Goal: Contribute content

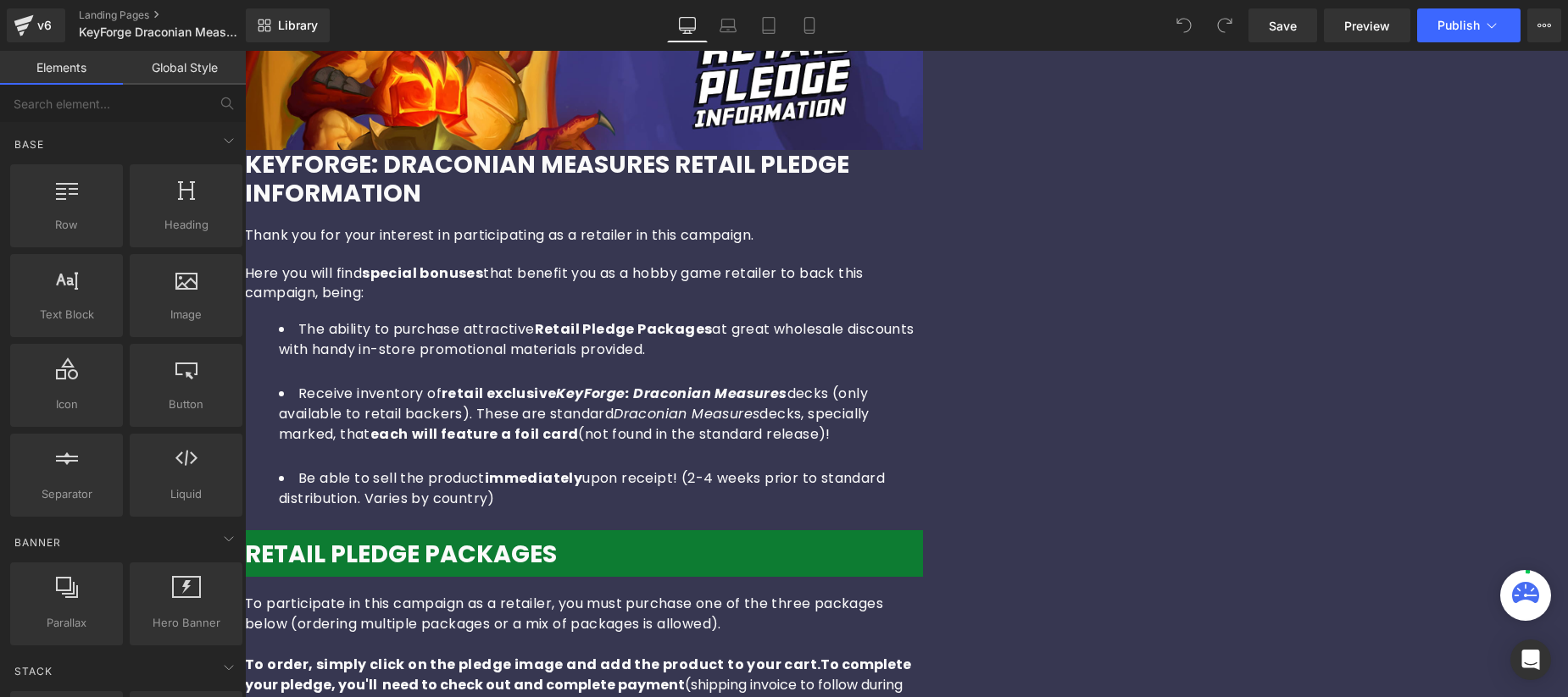
scroll to position [731, 0]
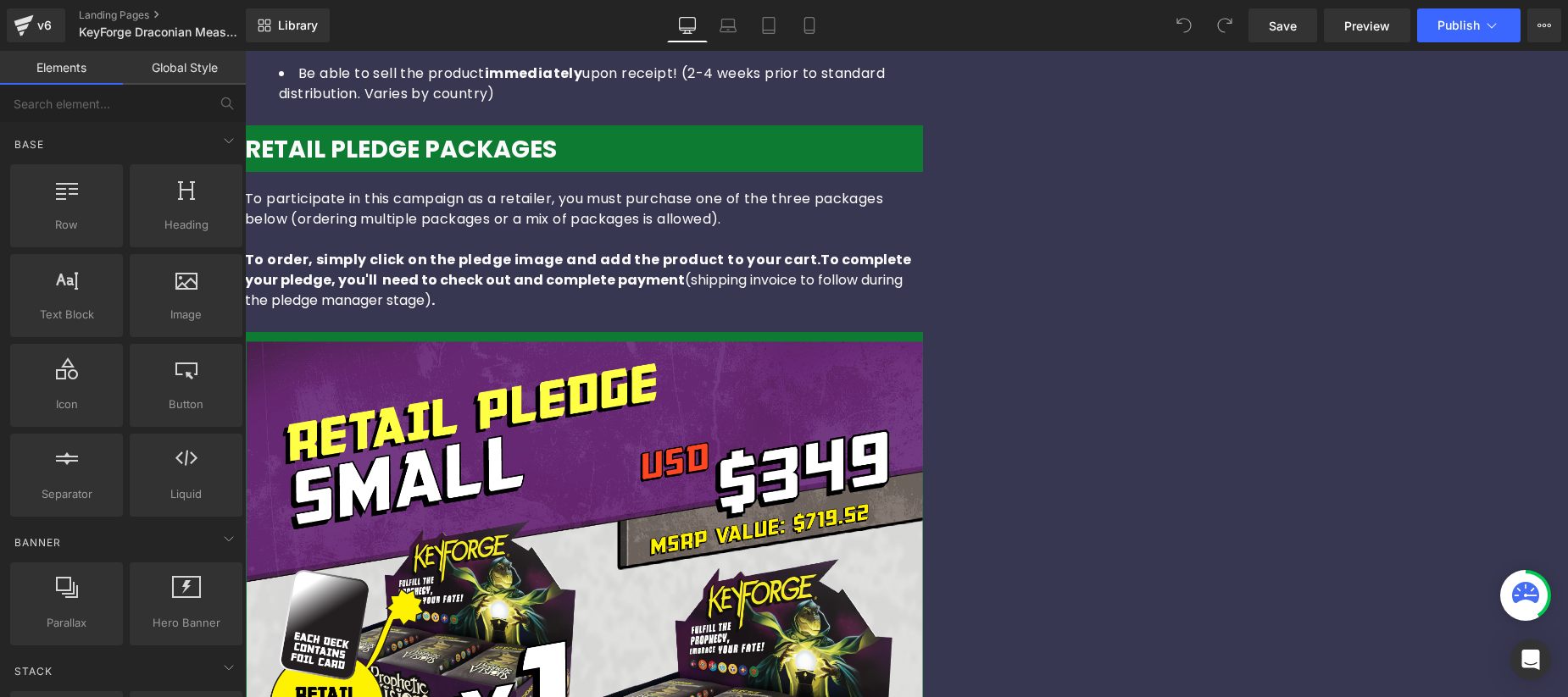
click at [725, 476] on img at bounding box center [585, 686] width 678 height 690
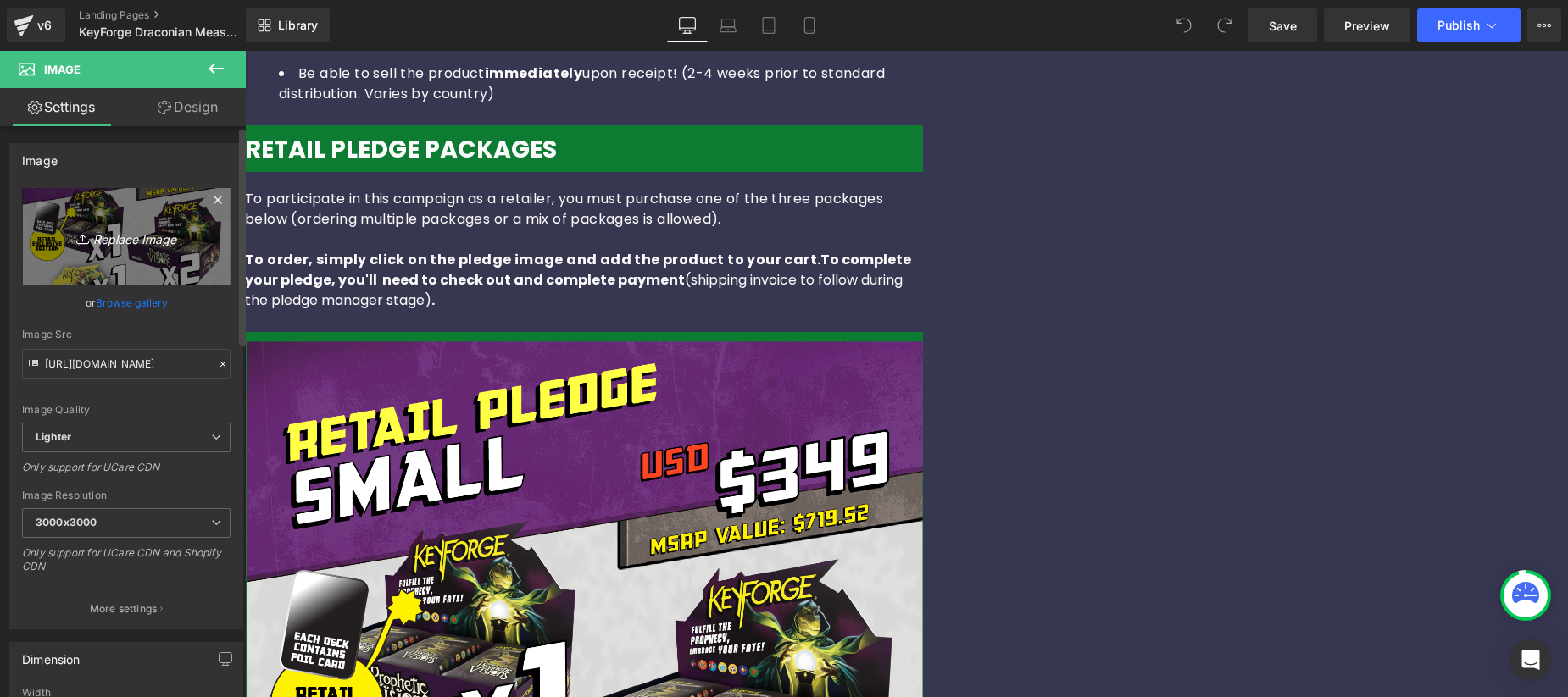
click at [122, 228] on icon "Replace Image" at bounding box center [126, 236] width 135 height 21
type input "C:\fakepath\KF_DM_Retail_Small.png"
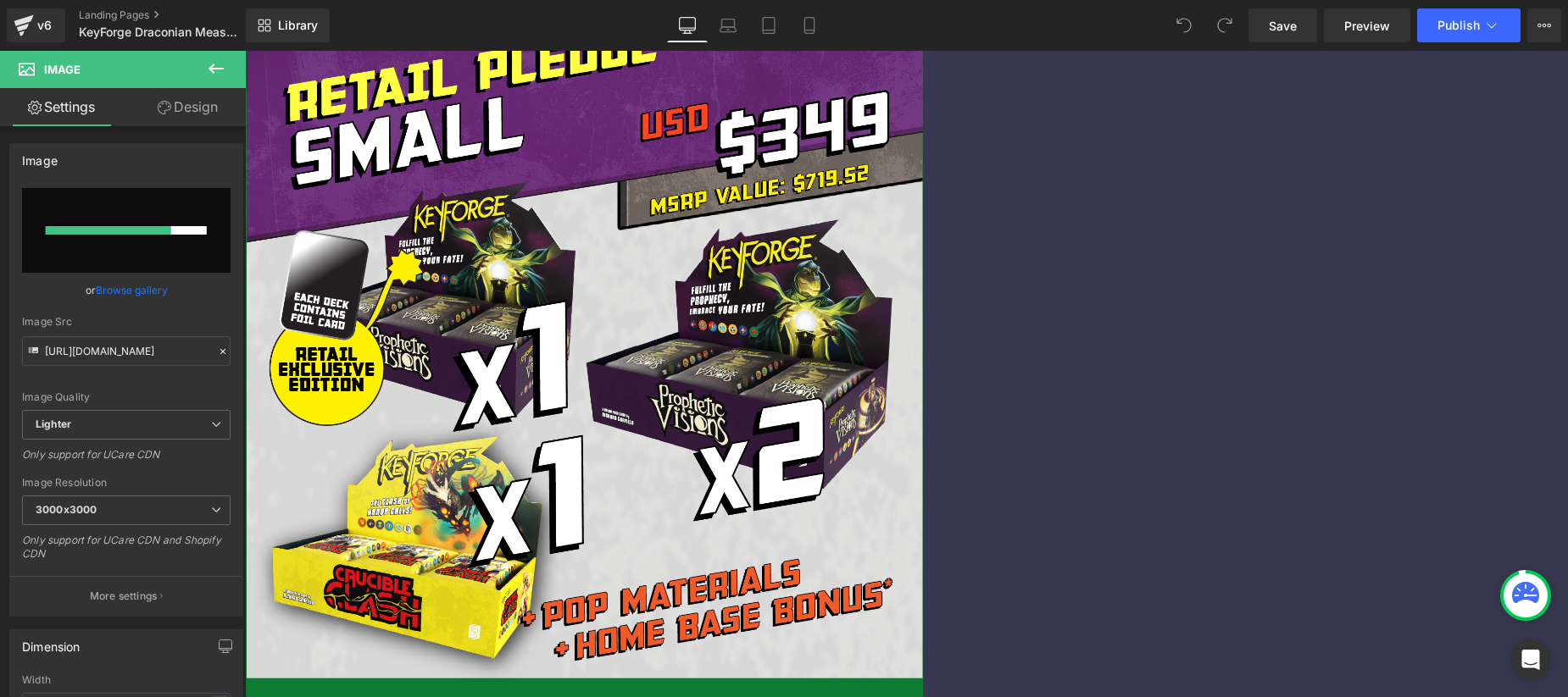
scroll to position [1051, 0]
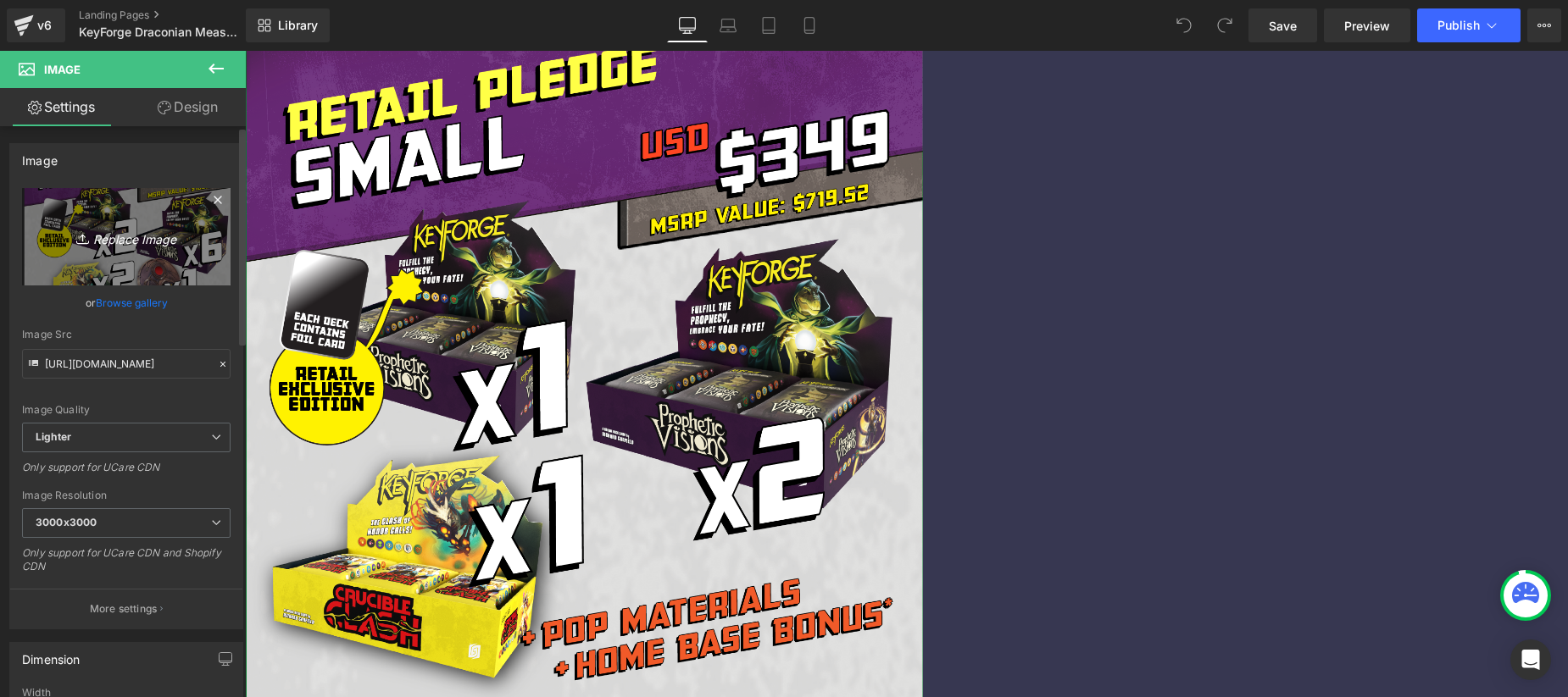
click at [132, 233] on icon "Replace Image" at bounding box center [126, 236] width 135 height 21
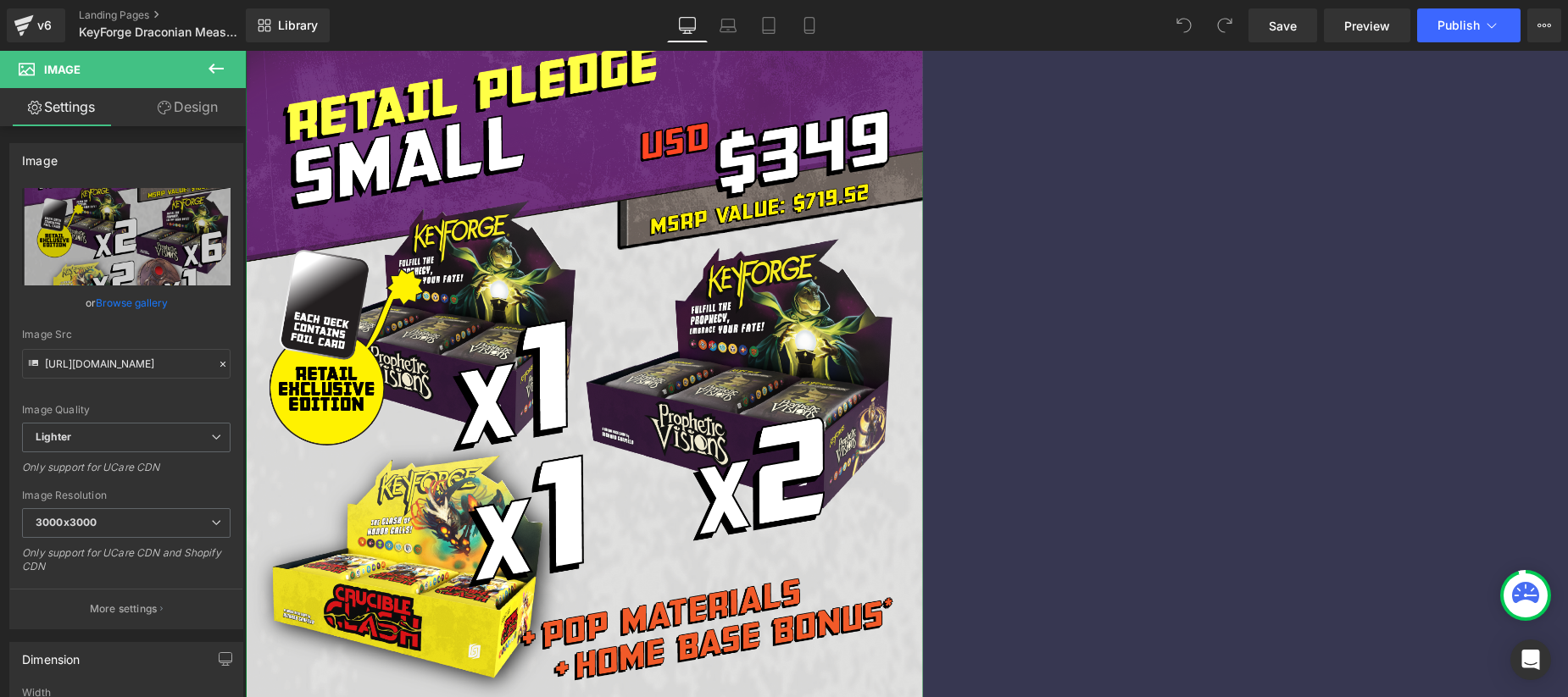
type input "C:\fakepath\KF_DM_Retail_Med.png"
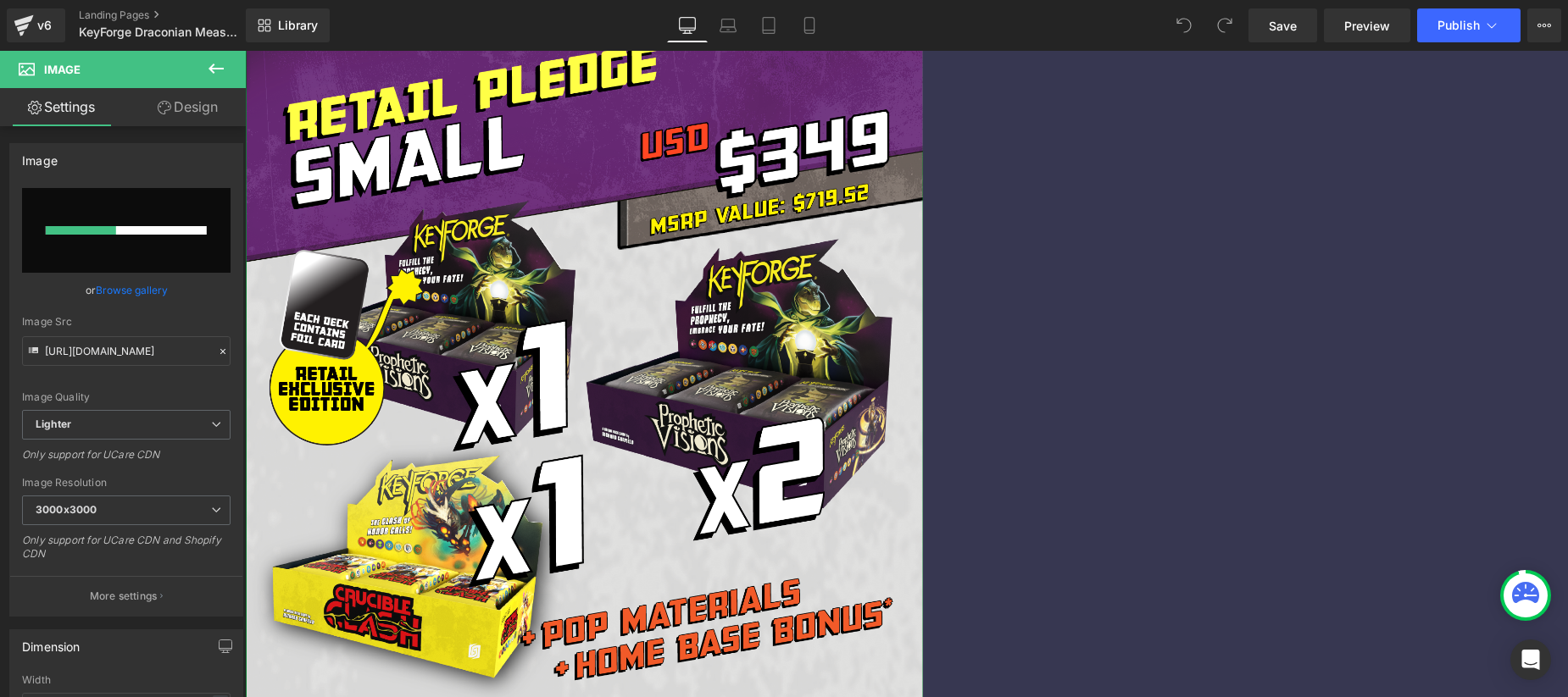
click at [805, 157] on img at bounding box center [585, 365] width 678 height 690
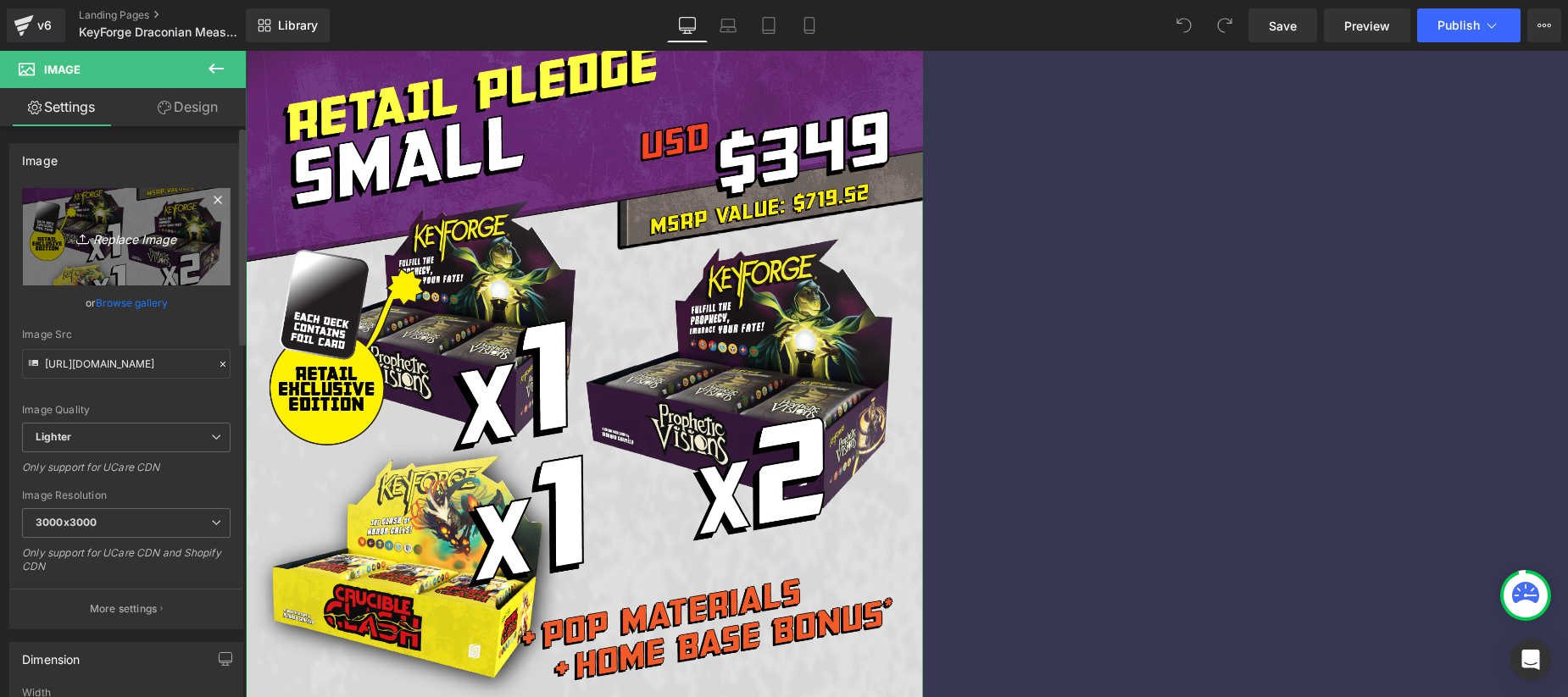
click at [133, 246] on icon "Replace Image" at bounding box center [126, 236] width 135 height 21
type input "C:\fakepath\KF_DM_Retail_Small.png"
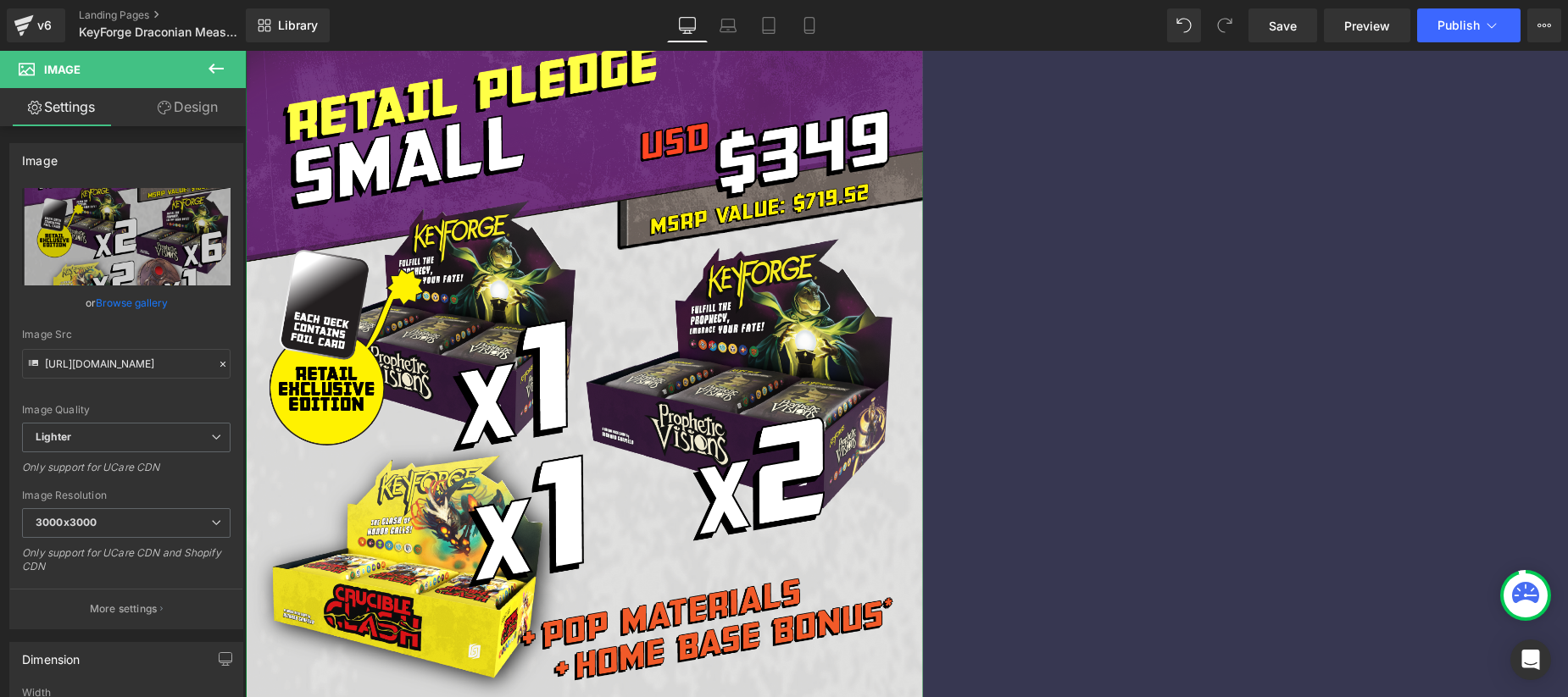
click at [688, 218] on img at bounding box center [585, 365] width 678 height 690
click at [145, 303] on link "Browse gallery" at bounding box center [132, 302] width 72 height 30
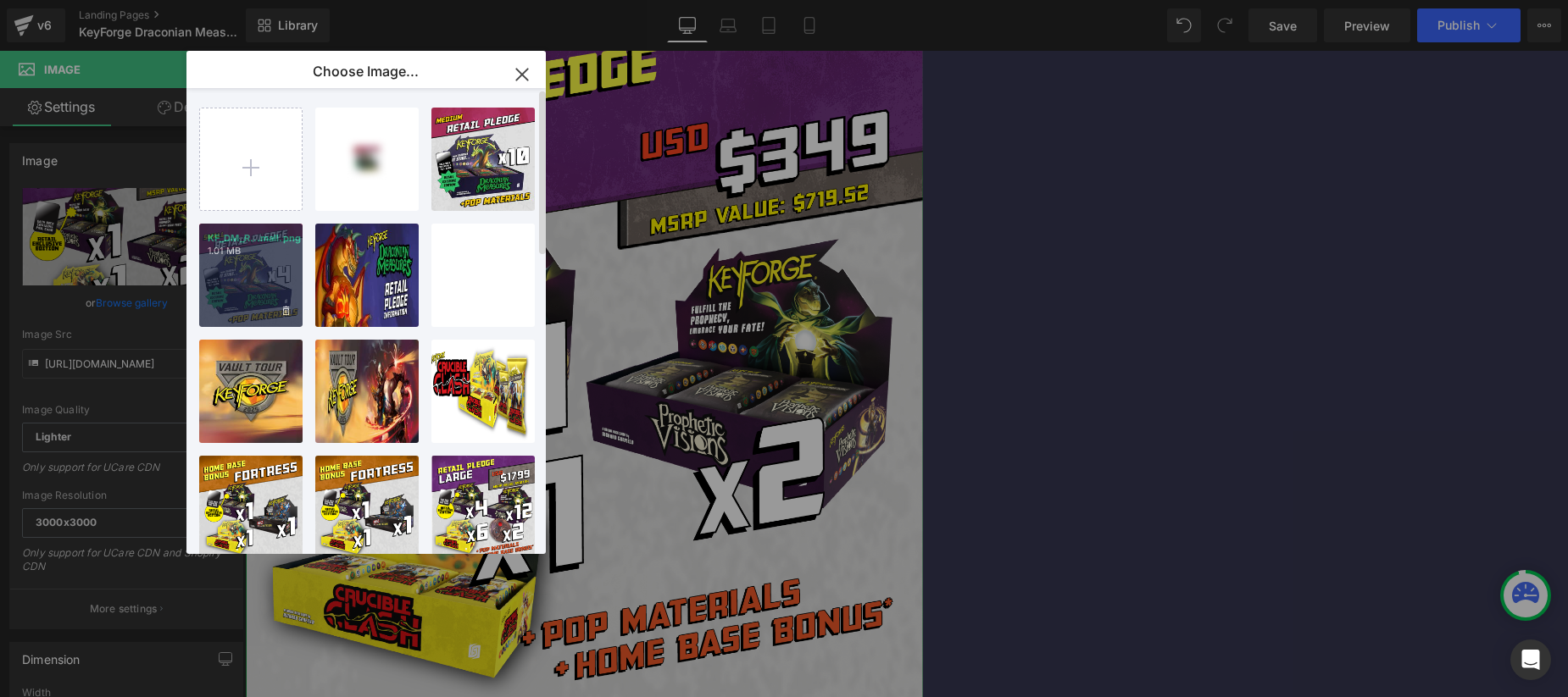
click at [247, 267] on div "KF_DM_R...mall.png 1.01 MB" at bounding box center [251, 275] width 104 height 104
type input "[URL][DOMAIN_NAME]"
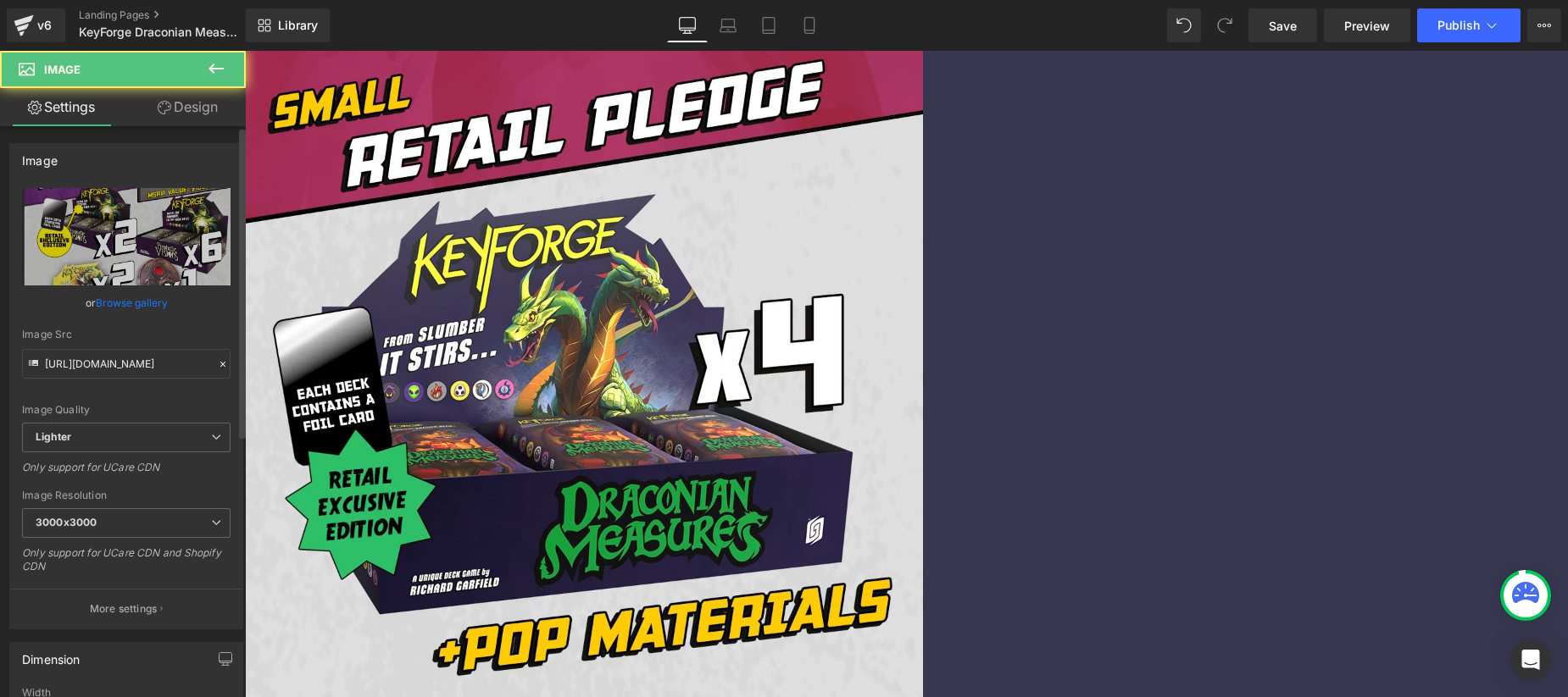
click at [111, 304] on link "Browse gallery" at bounding box center [132, 302] width 72 height 30
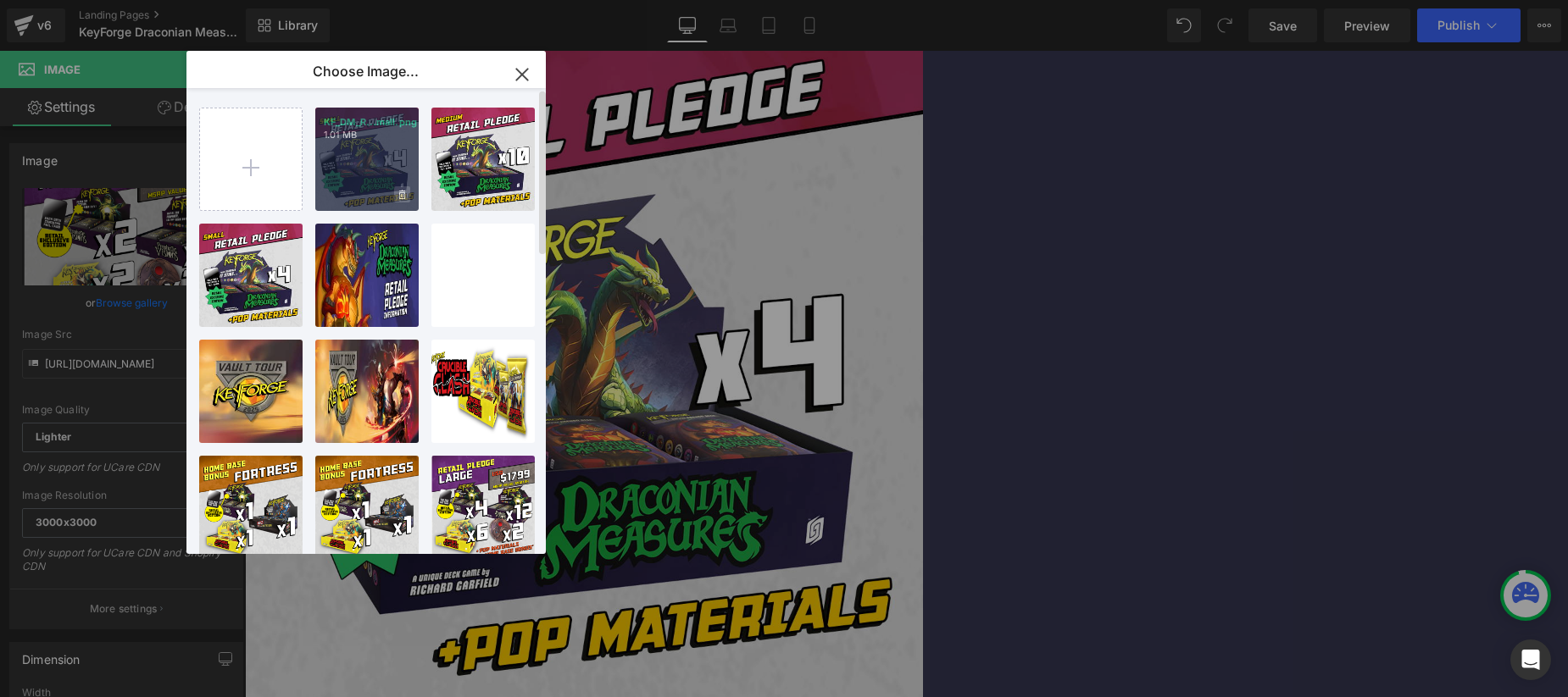
click at [402, 197] on icon at bounding box center [402, 194] width 6 height 9
click at [343, 193] on span "Yes" at bounding box center [345, 195] width 42 height 18
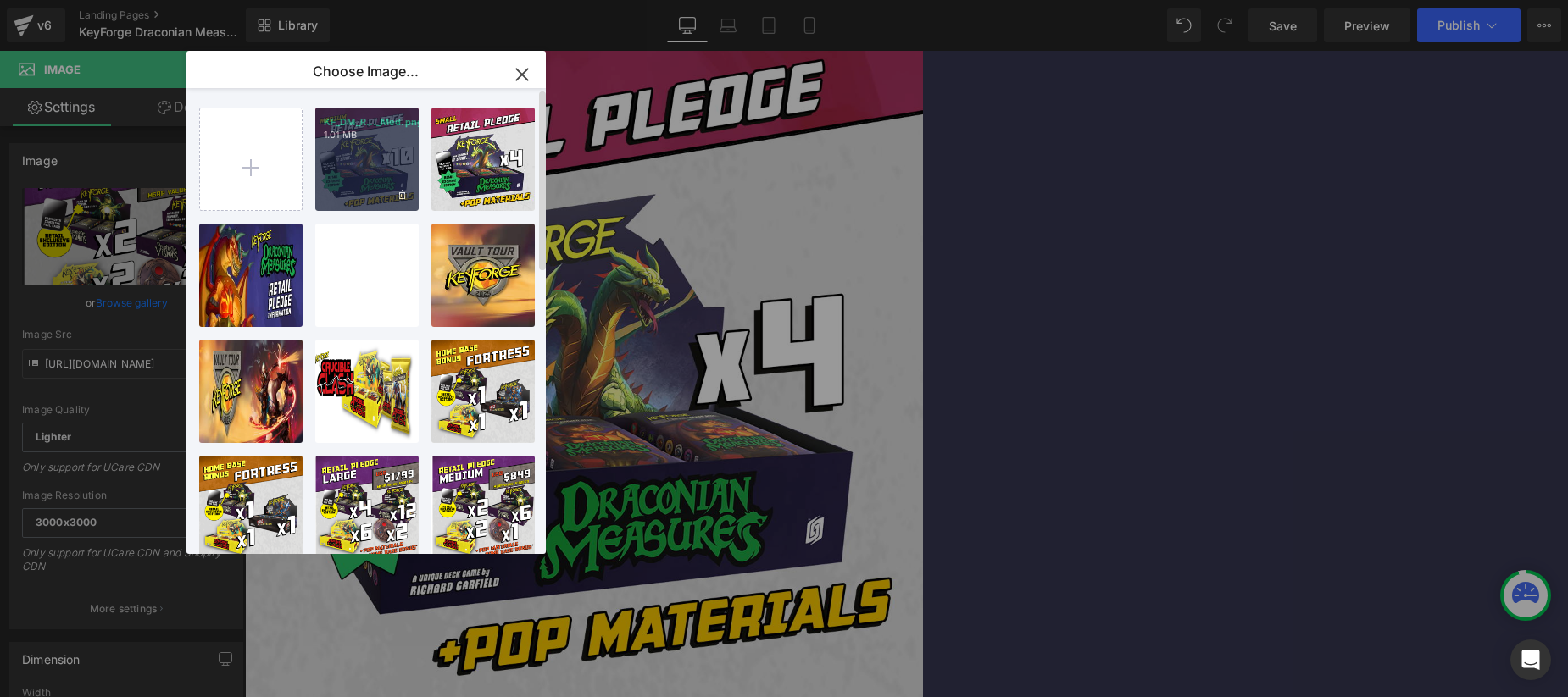
click at [339, 142] on div "KF_DM_R..._Med.png 1.01 MB" at bounding box center [367, 159] width 104 height 104
type input "[URL][DOMAIN_NAME]"
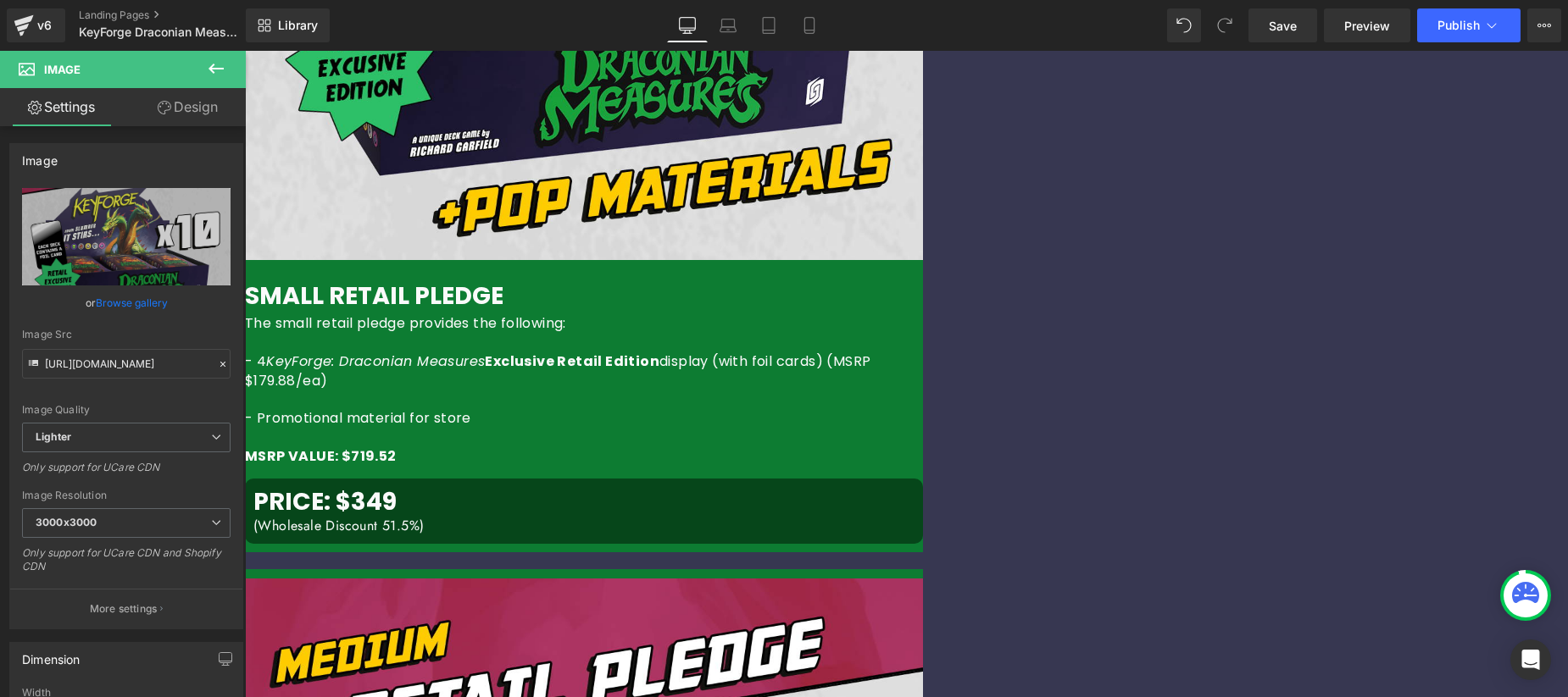
scroll to position [1536, 0]
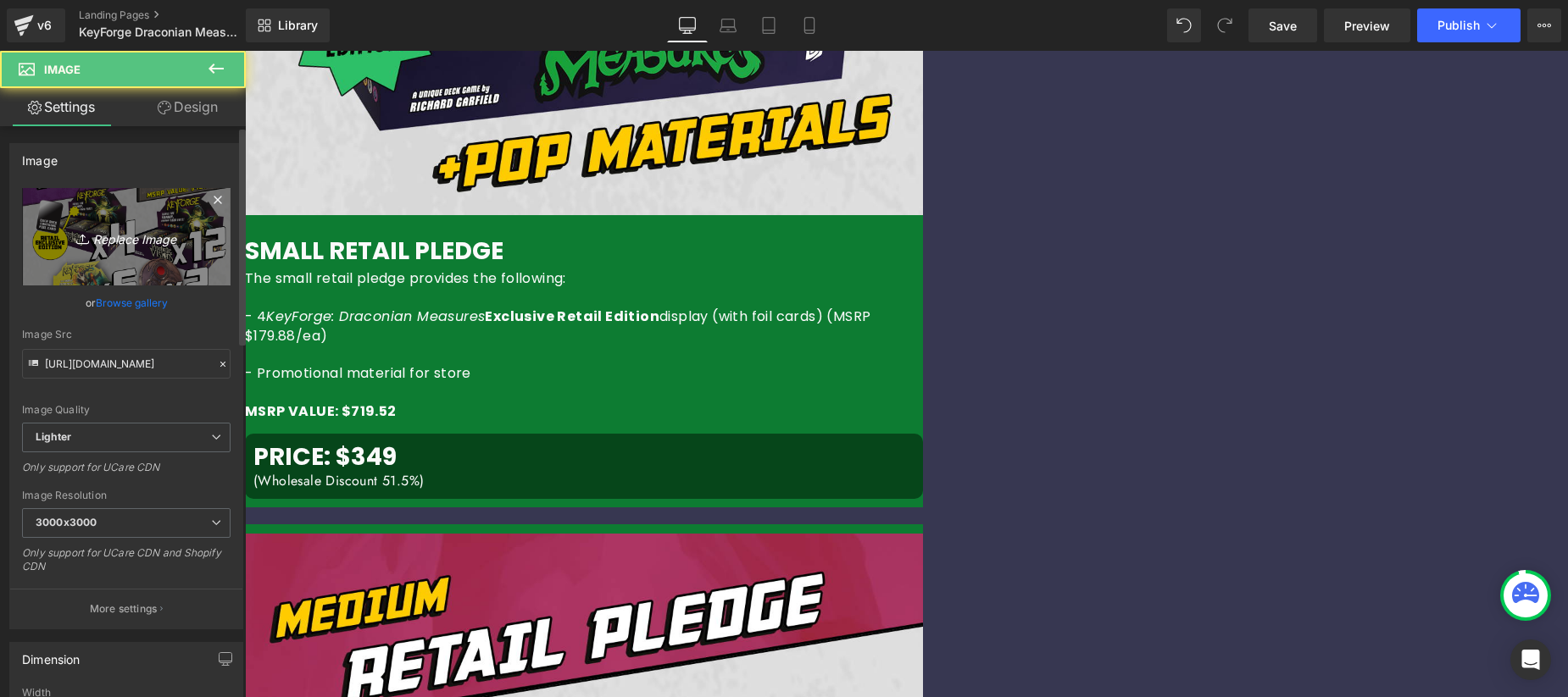
click at [131, 245] on icon "Replace Image" at bounding box center [126, 236] width 135 height 21
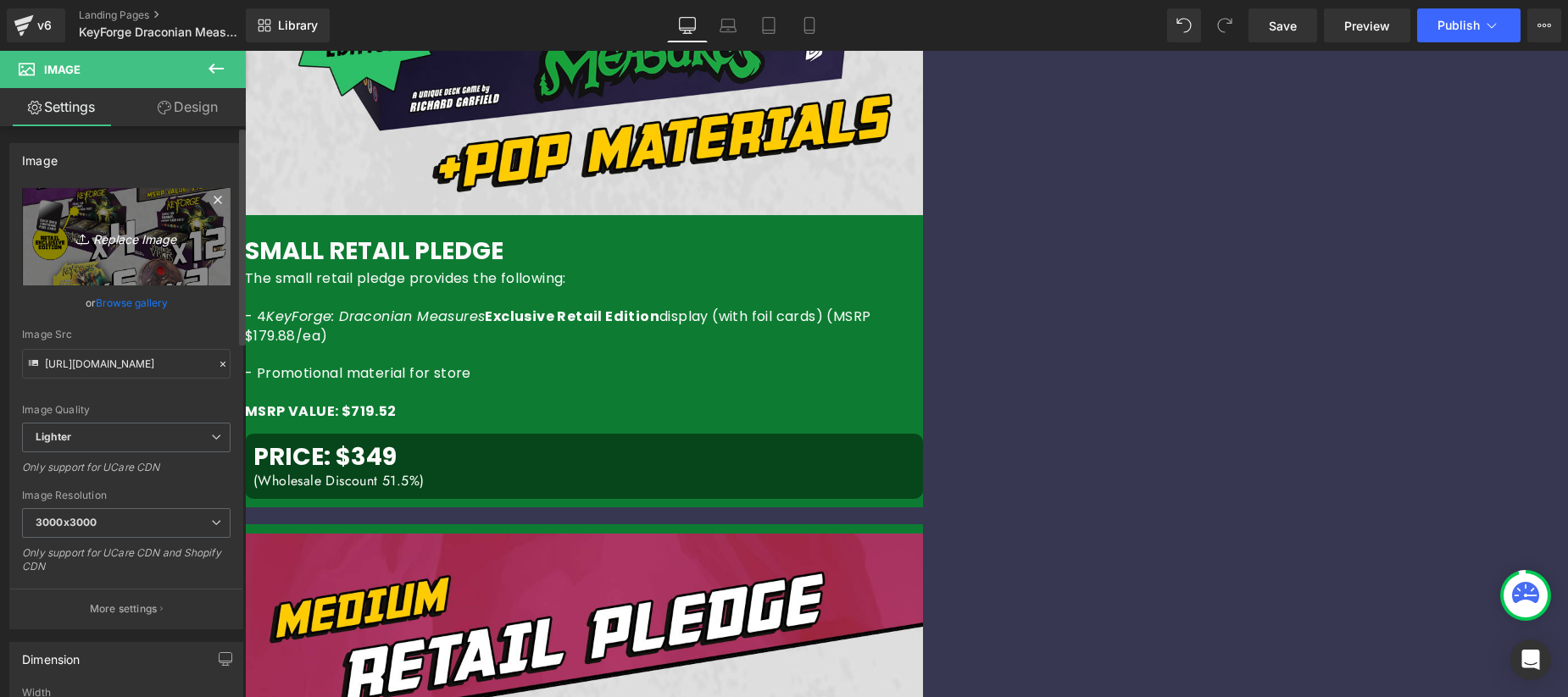
type input "C:\fakepath\KF_DM_Retail_Large.png"
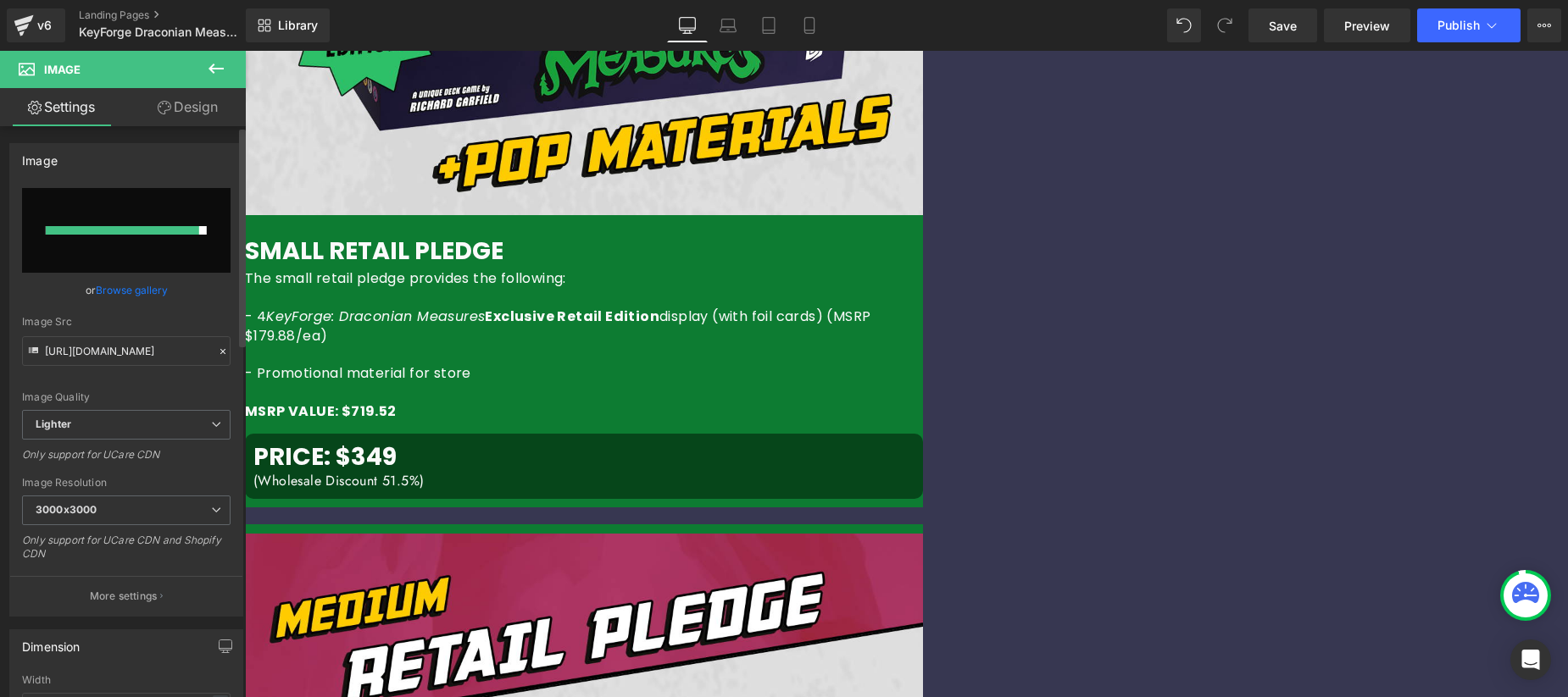
click at [159, 291] on link "Browse gallery" at bounding box center [132, 289] width 72 height 30
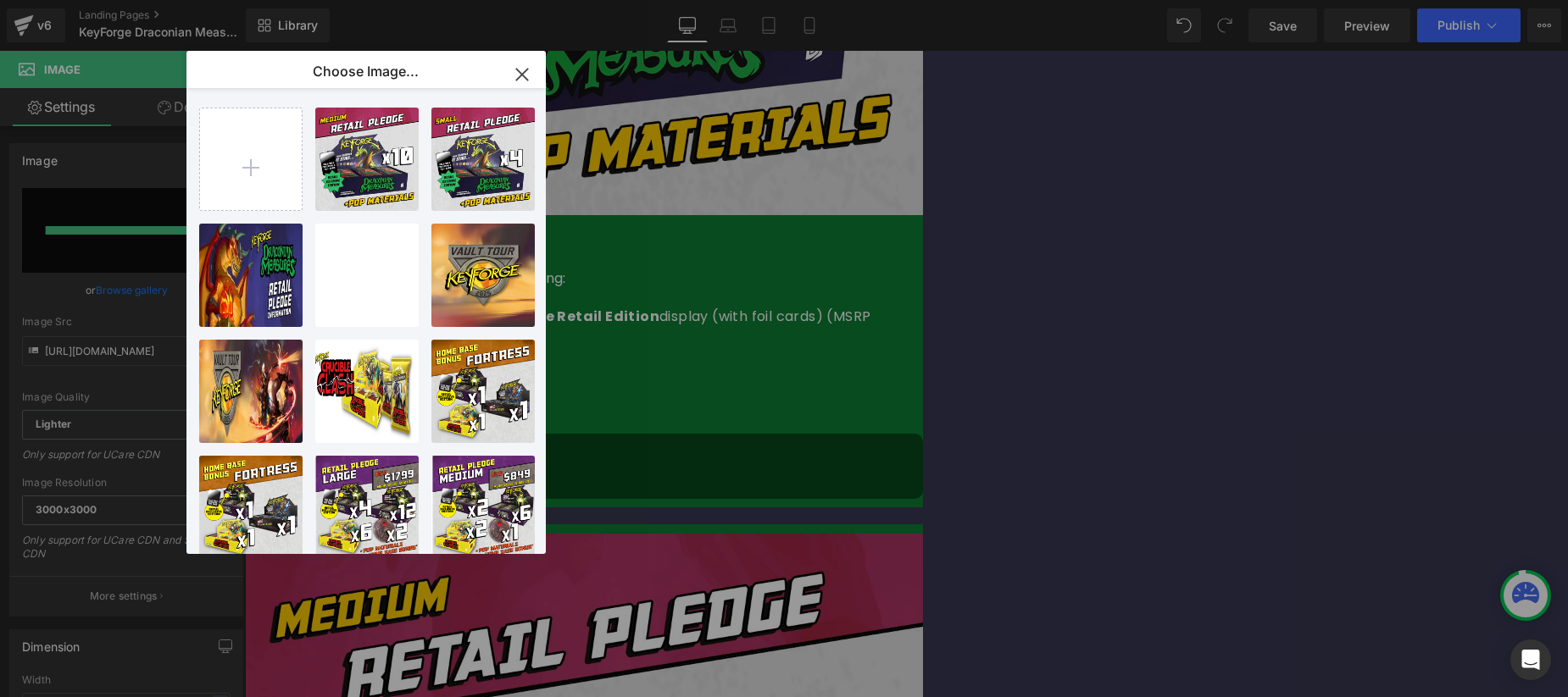
click at [521, 71] on icon "button" at bounding box center [522, 75] width 27 height 27
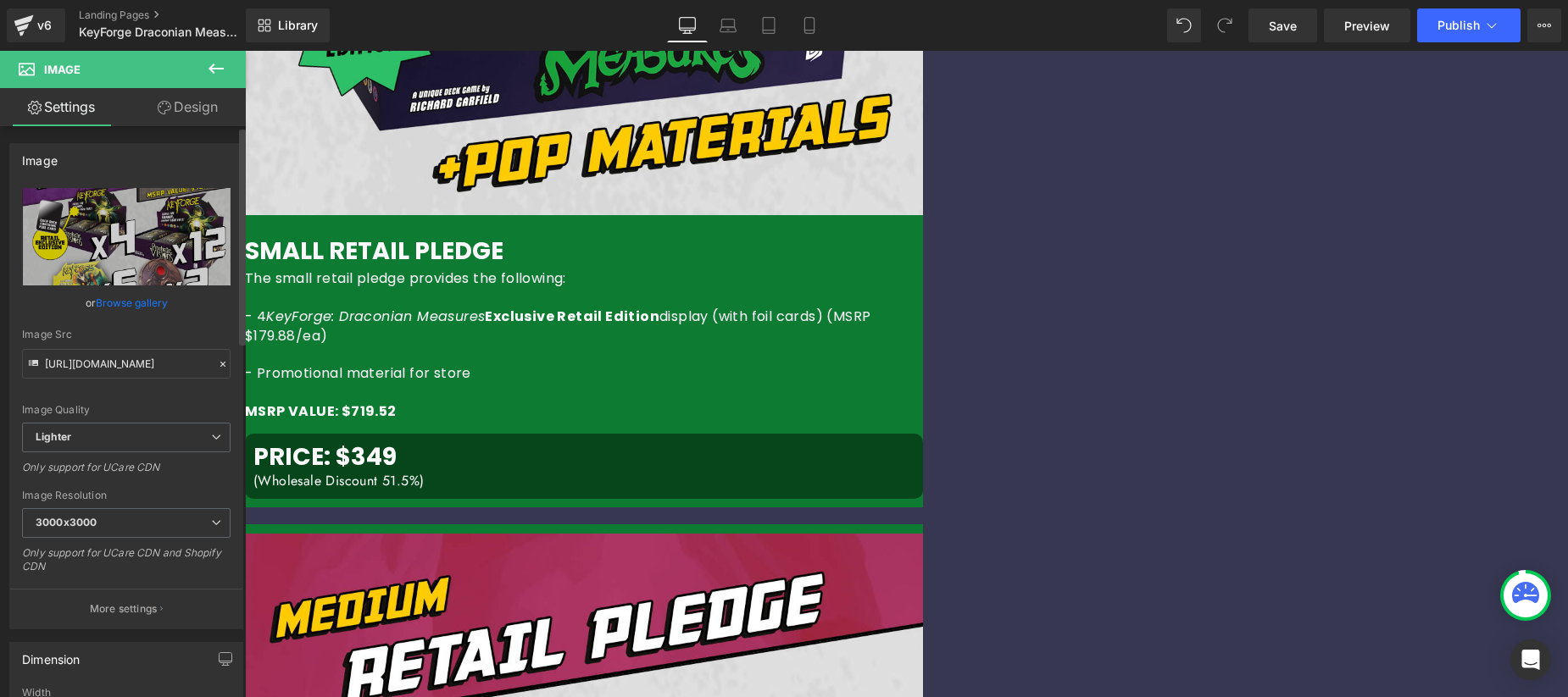
click at [115, 303] on link "Browse gallery" at bounding box center [132, 302] width 72 height 30
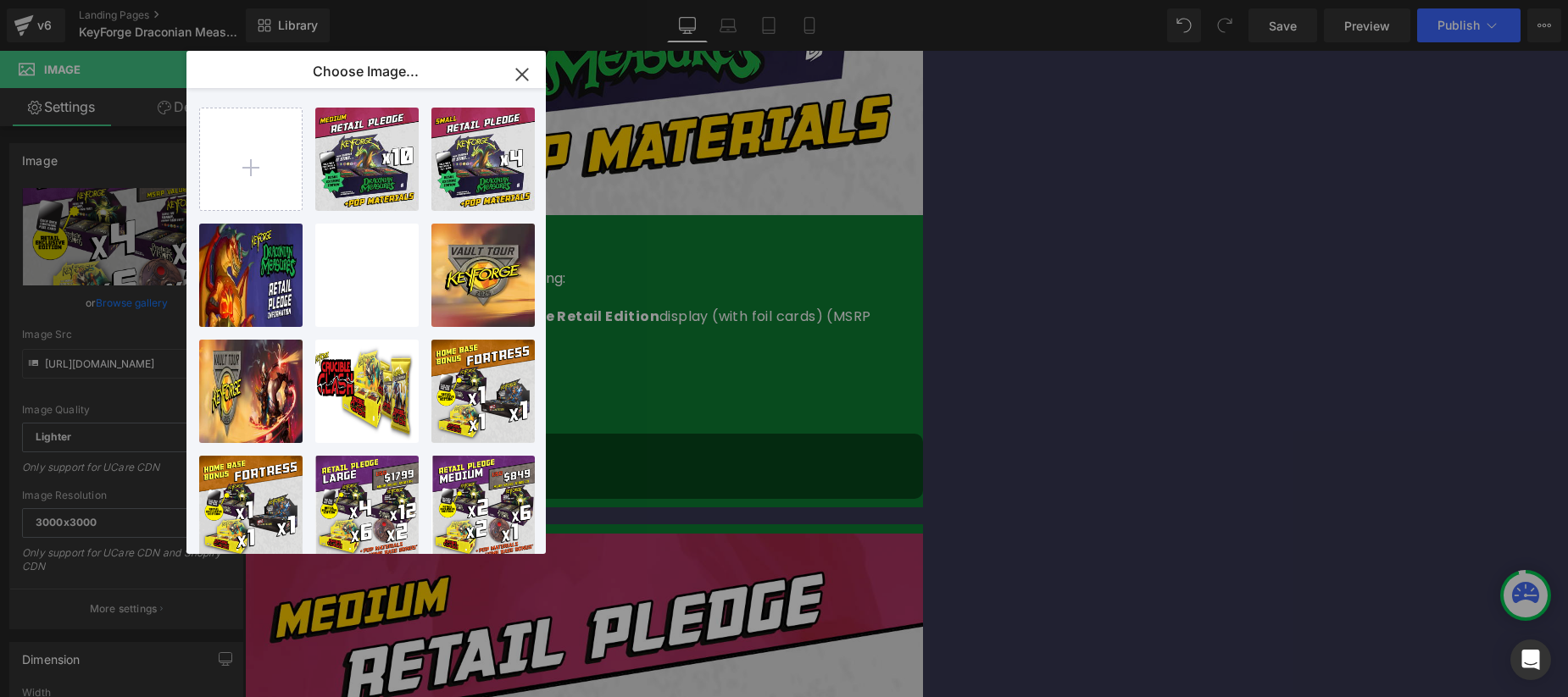
drag, startPoint x: 1565, startPoint y: 354, endPoint x: 1320, endPoint y: 303, distance: 250.3
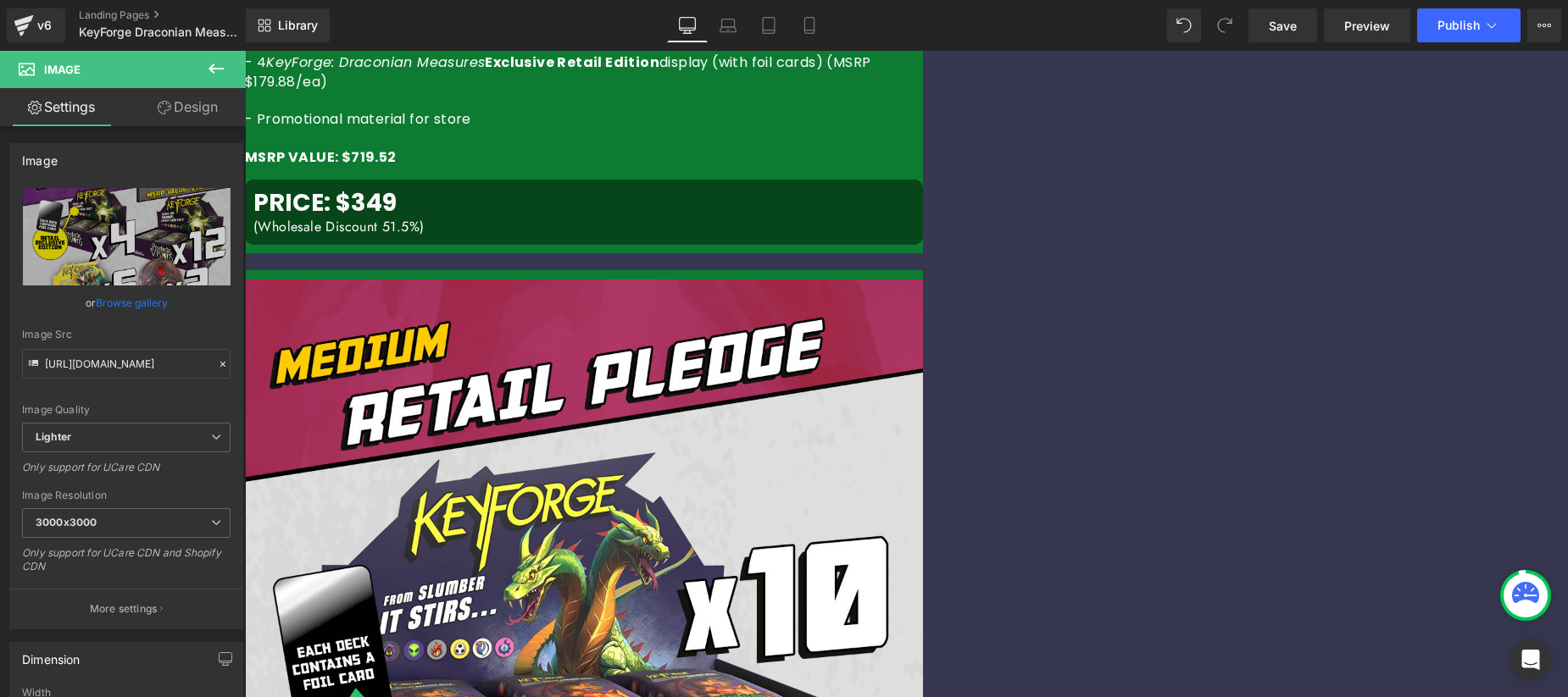
scroll to position [1892, 0]
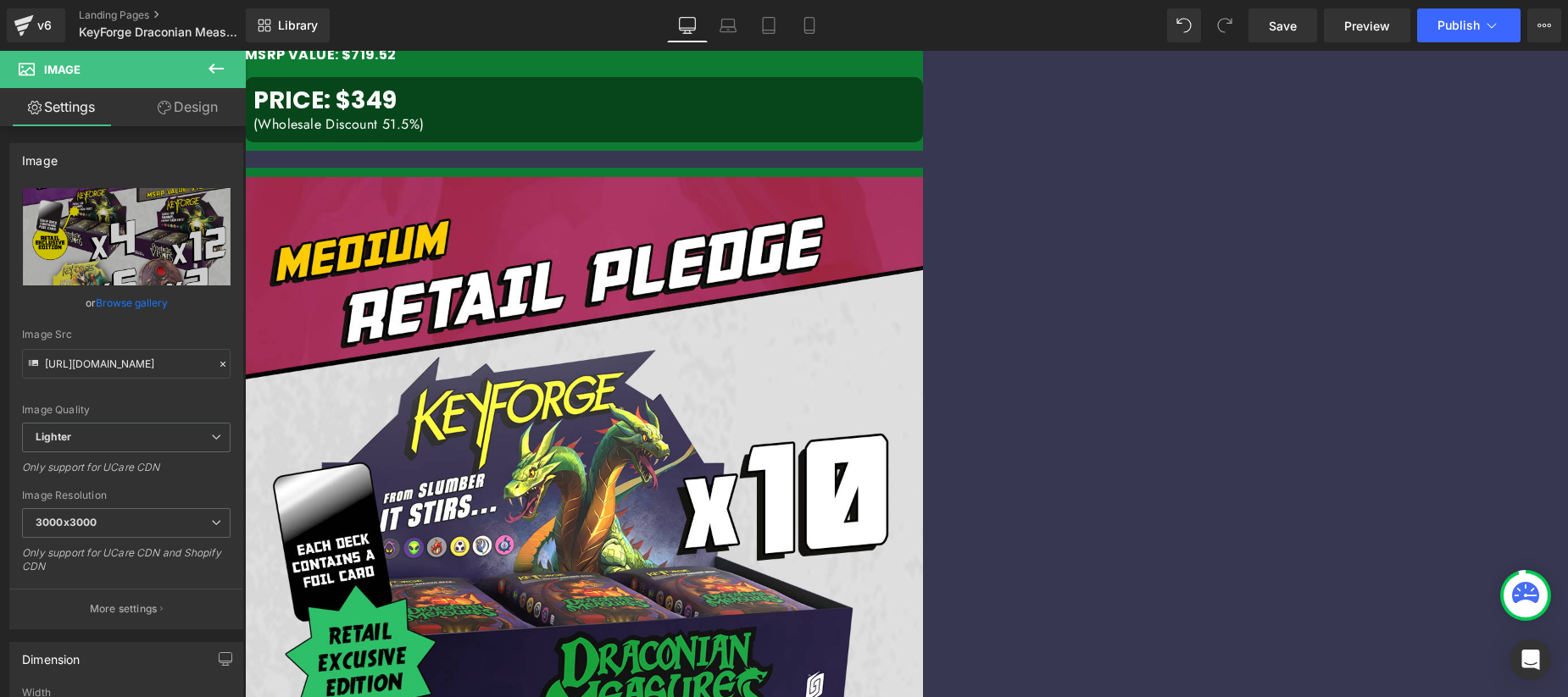
click at [245, 50] on icon at bounding box center [245, 50] width 0 height 0
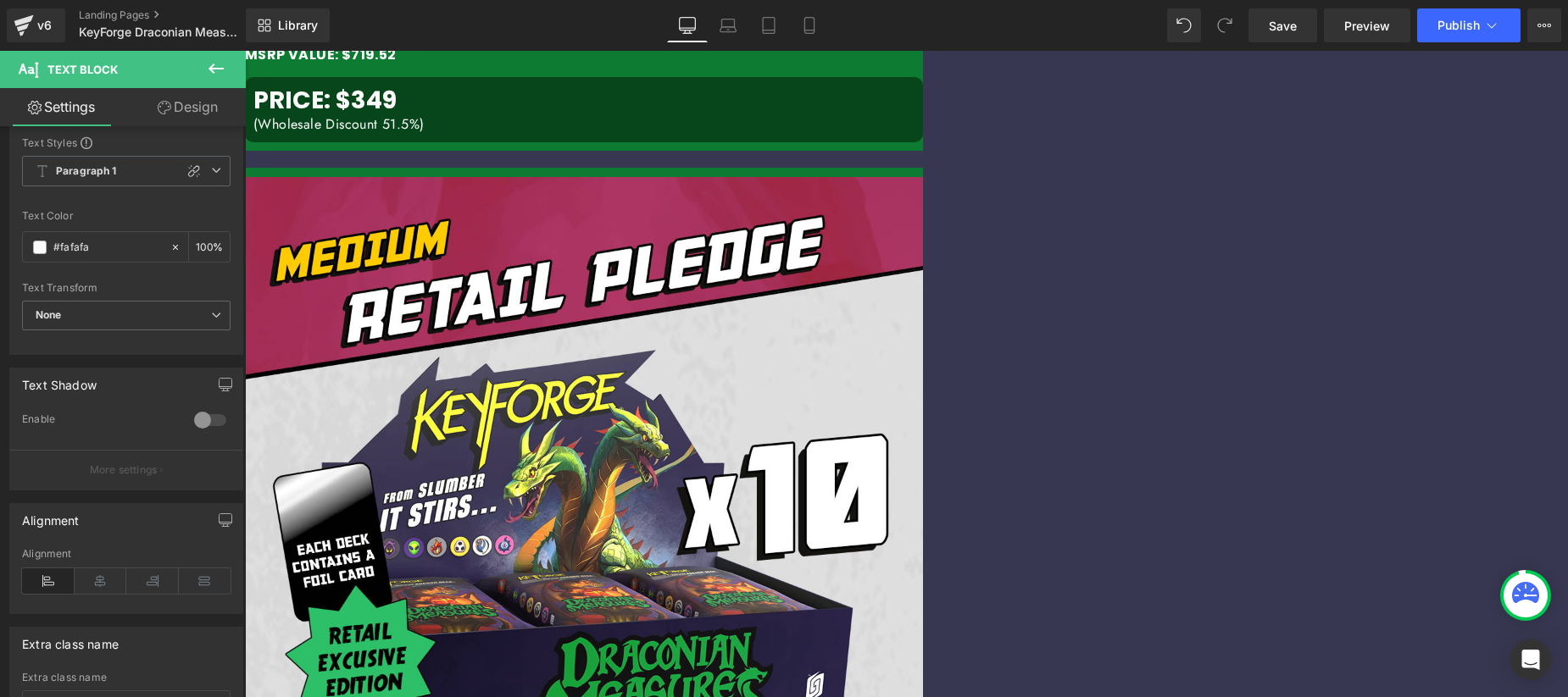
scroll to position [0, 0]
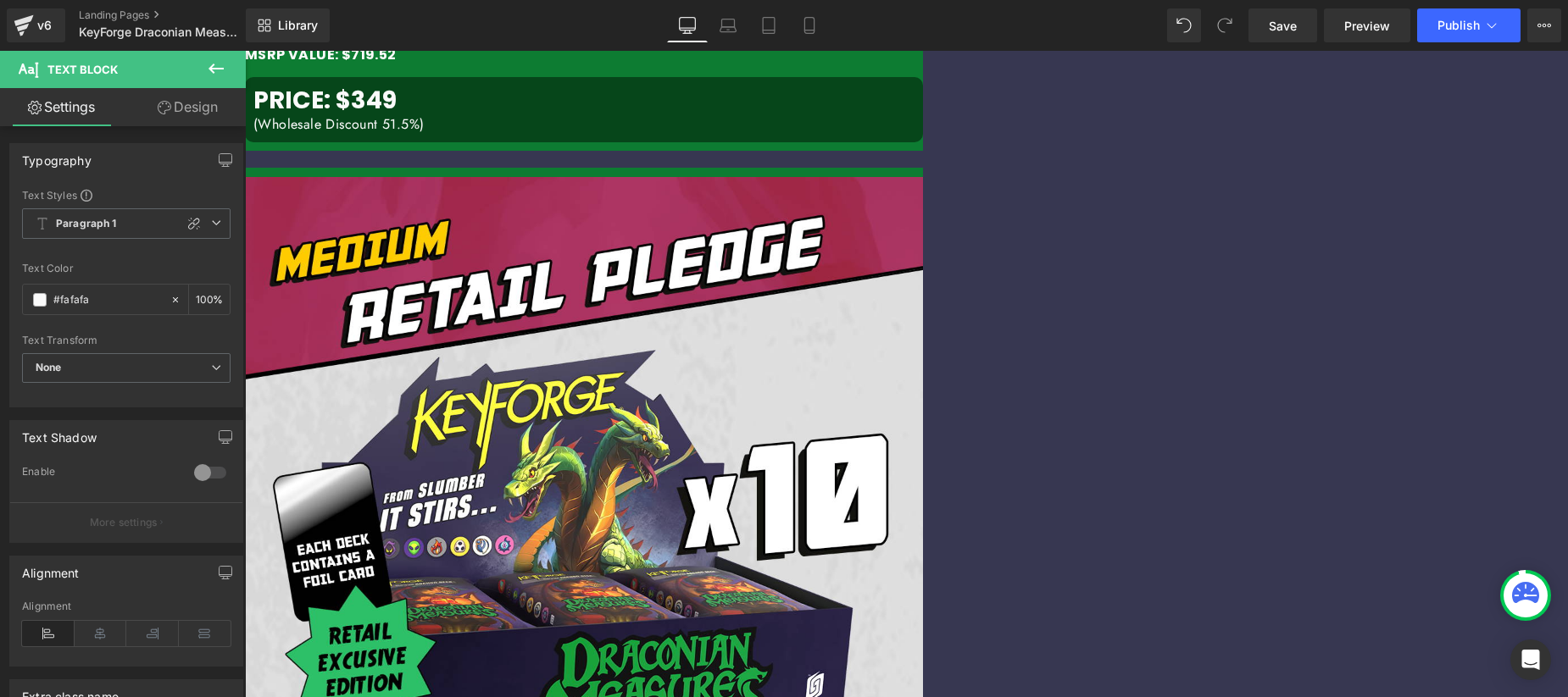
click at [181, 111] on link "Design" at bounding box center [188, 107] width 123 height 38
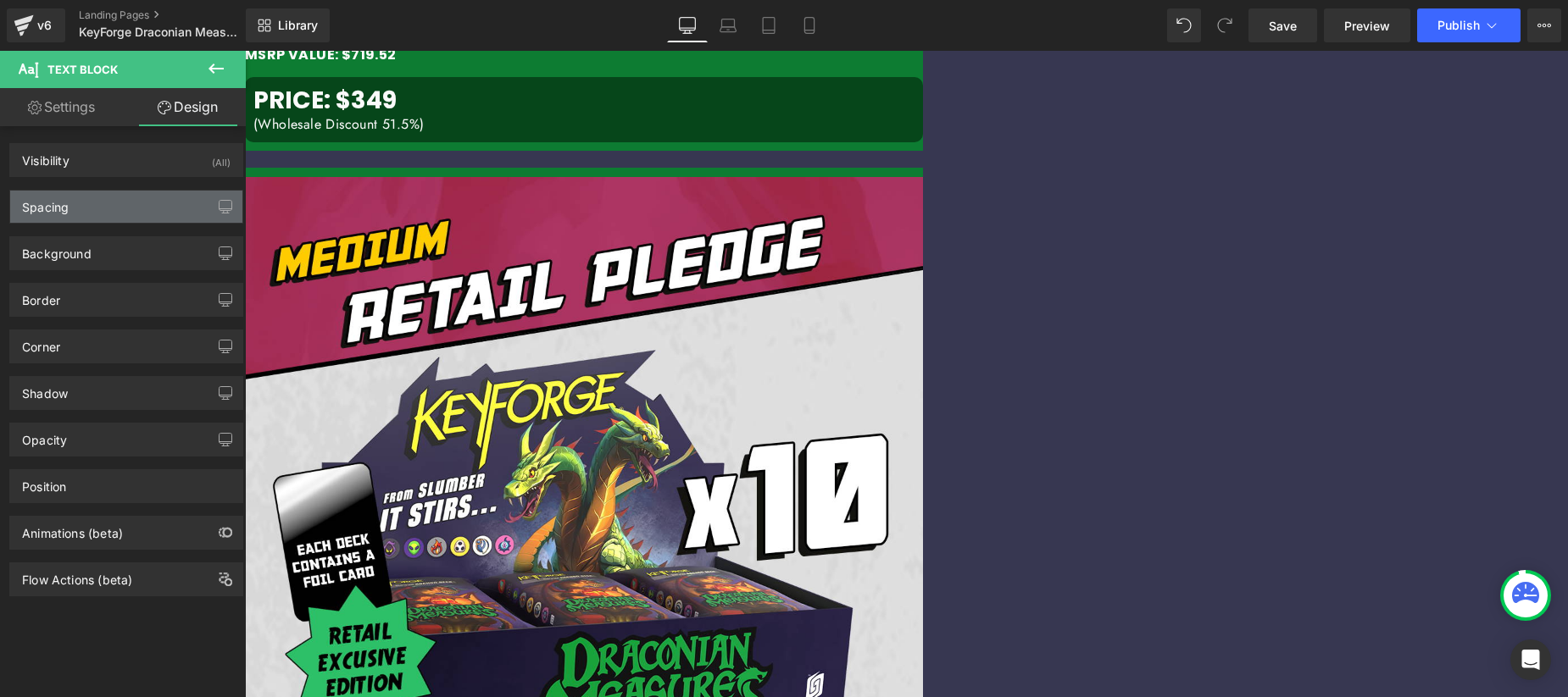
type input "20"
type input "0"
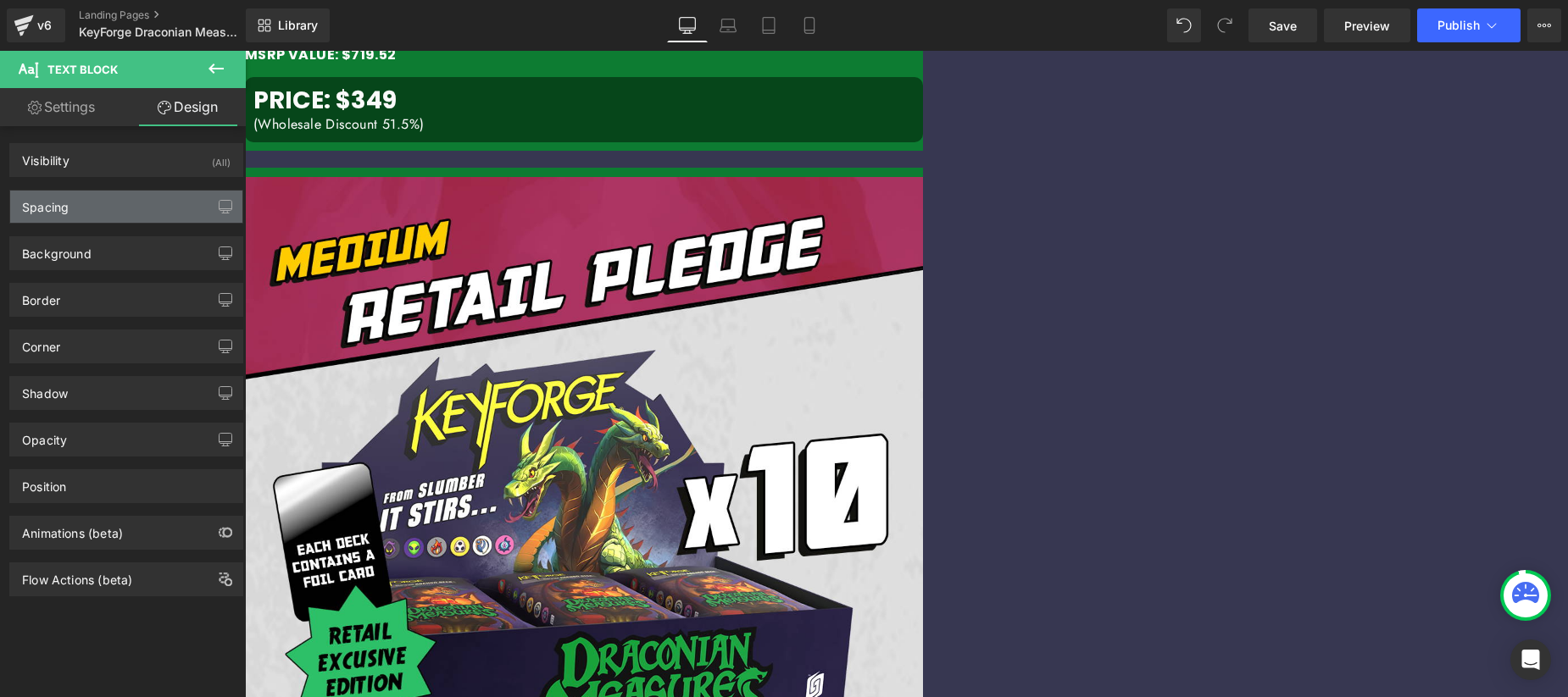
type input "0"
click at [154, 211] on div "Spacing" at bounding box center [125, 206] width 232 height 32
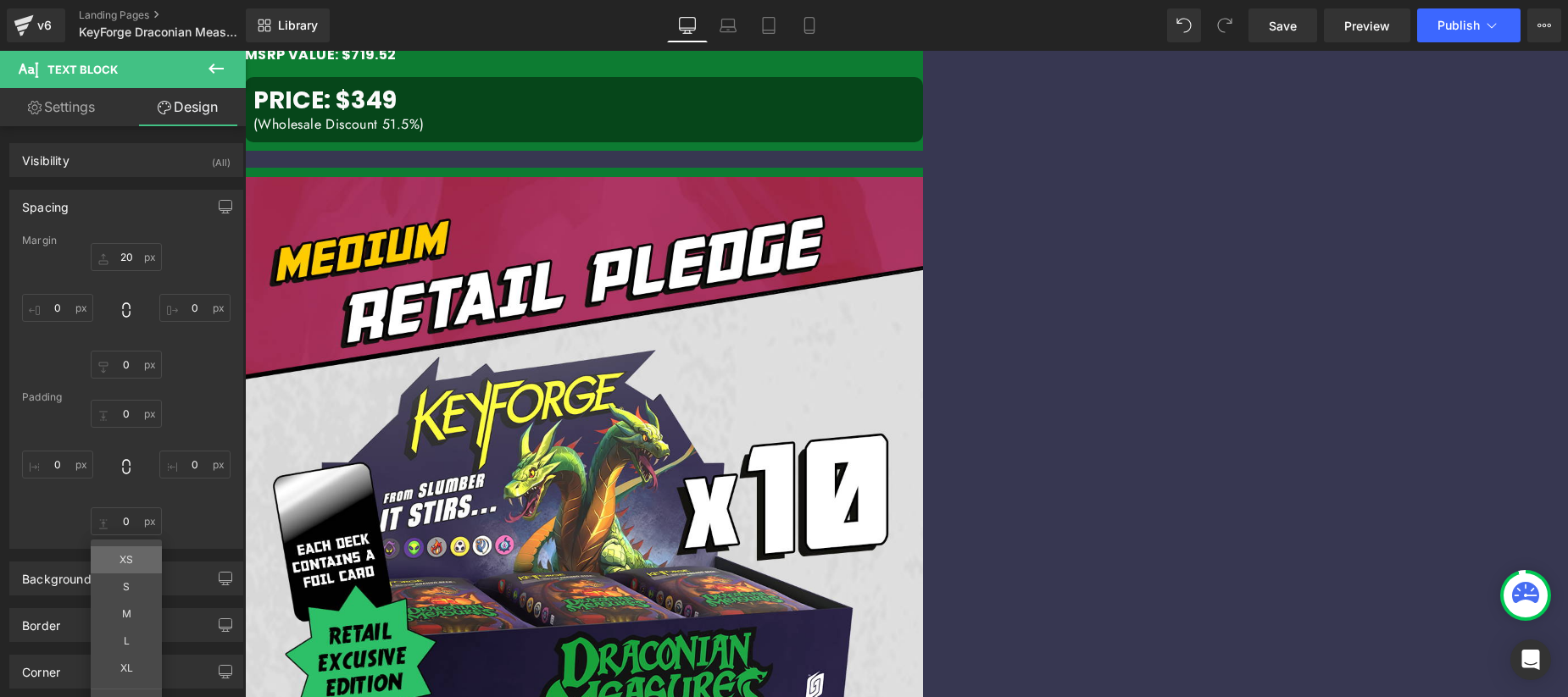
type input "XS"
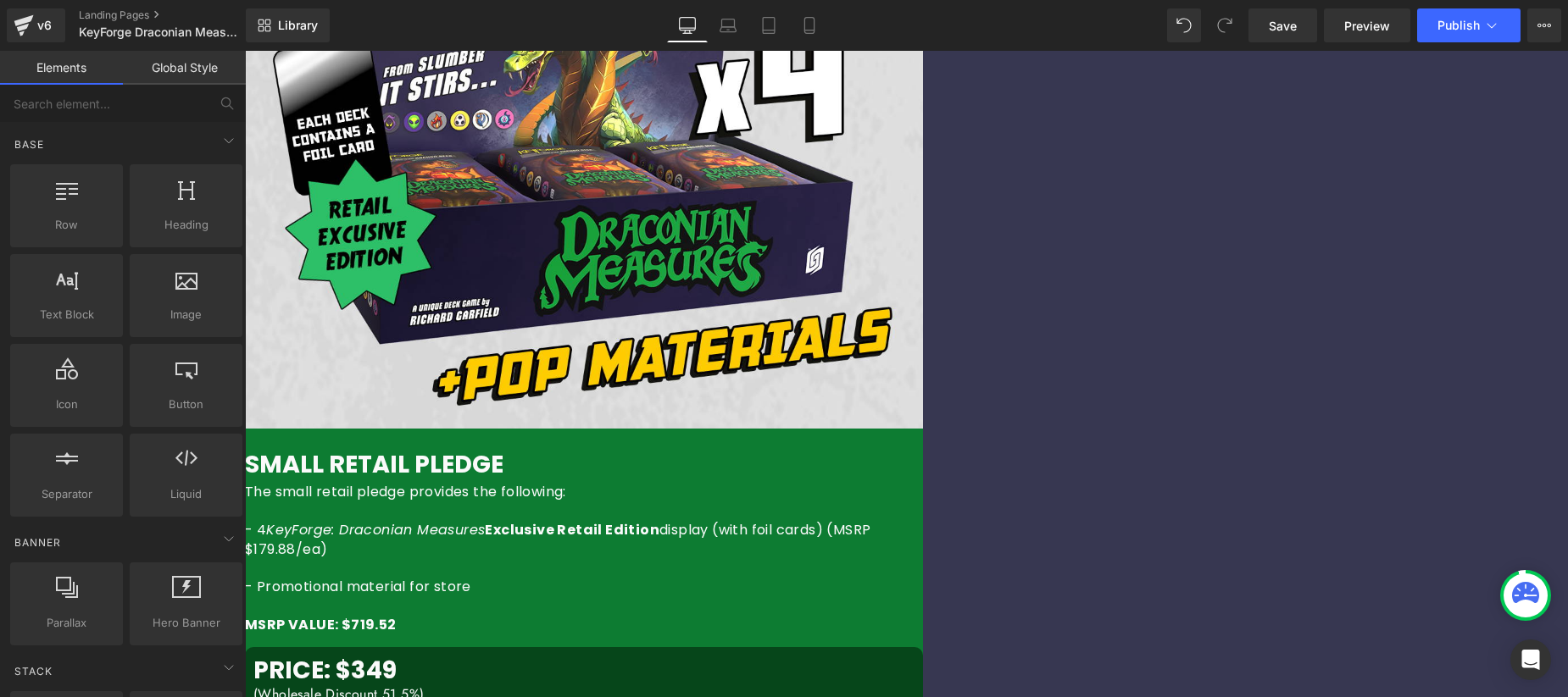
scroll to position [1492, 0]
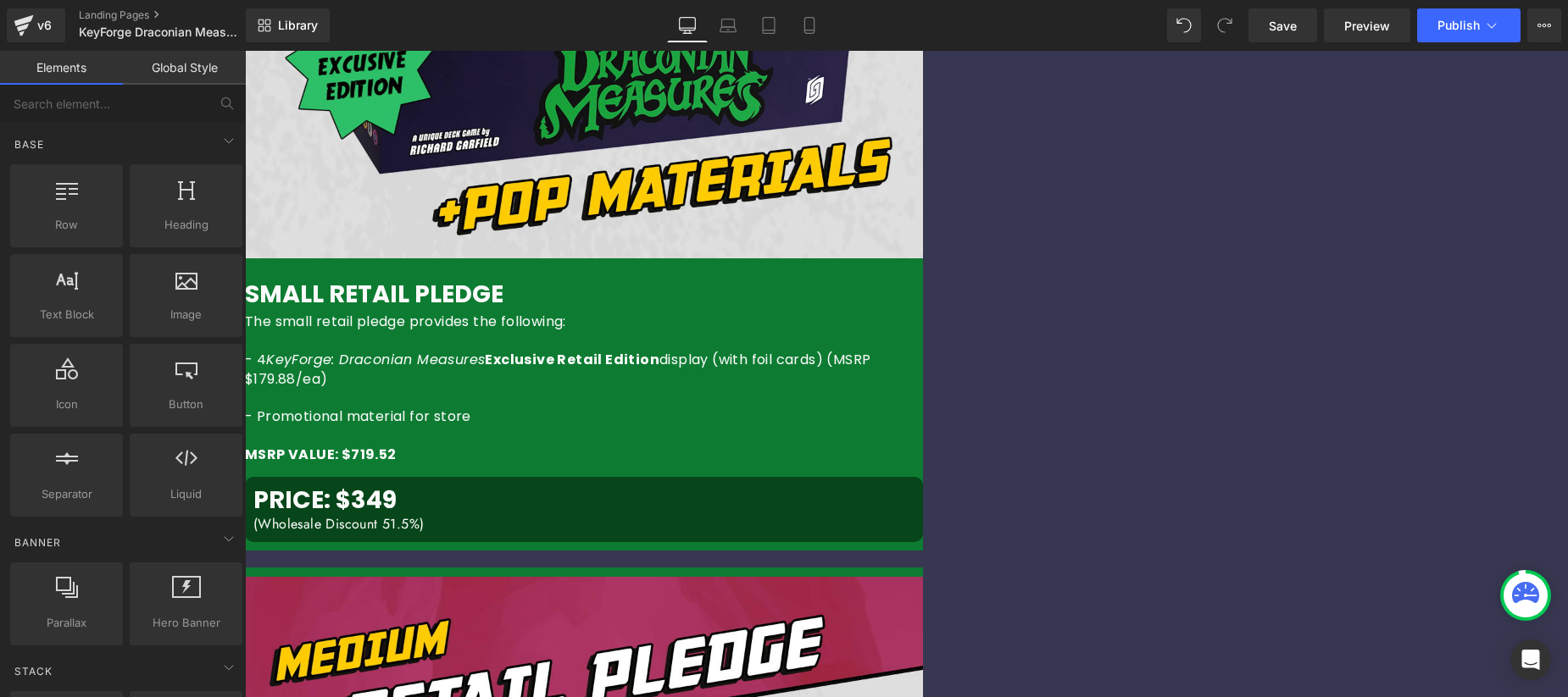
click at [245, 50] on span "Image" at bounding box center [245, 50] width 0 height 0
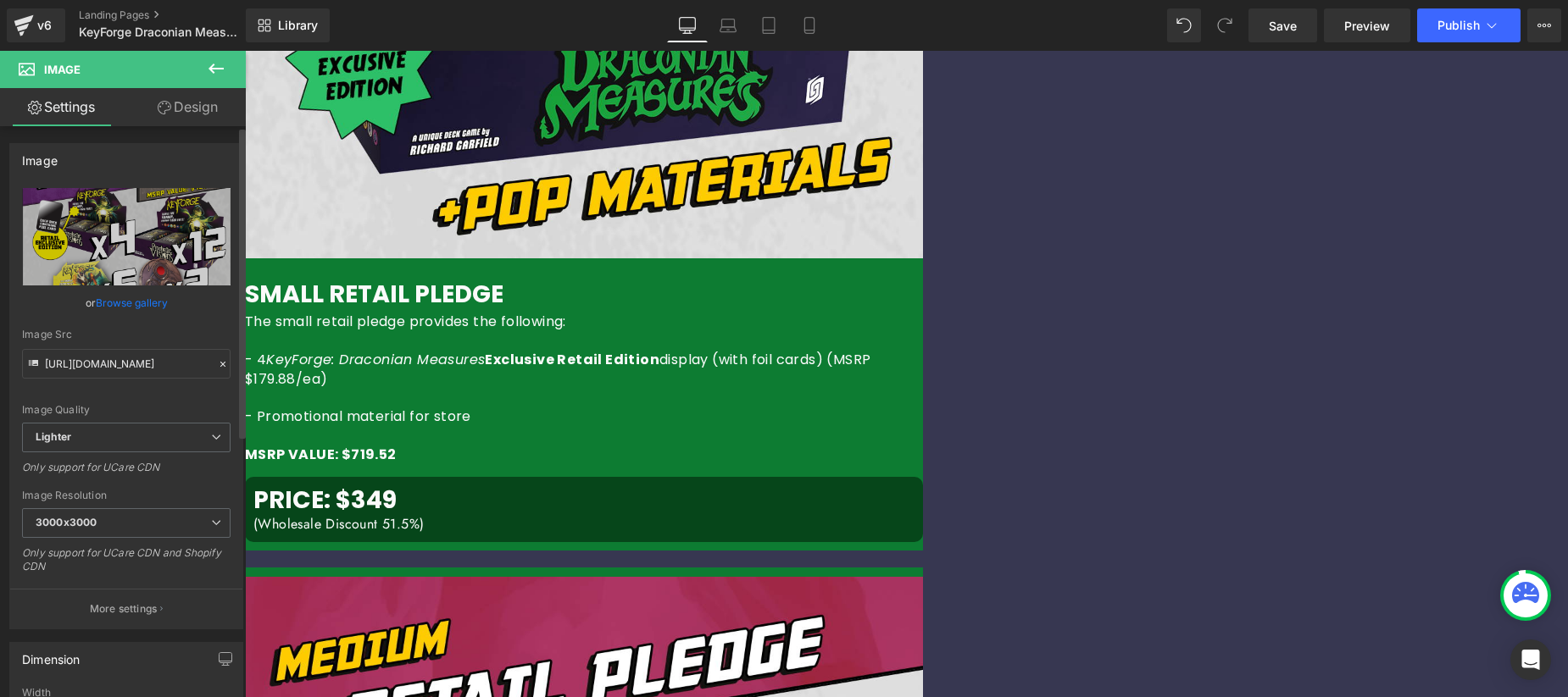
click at [129, 301] on link "Browse gallery" at bounding box center [132, 302] width 72 height 30
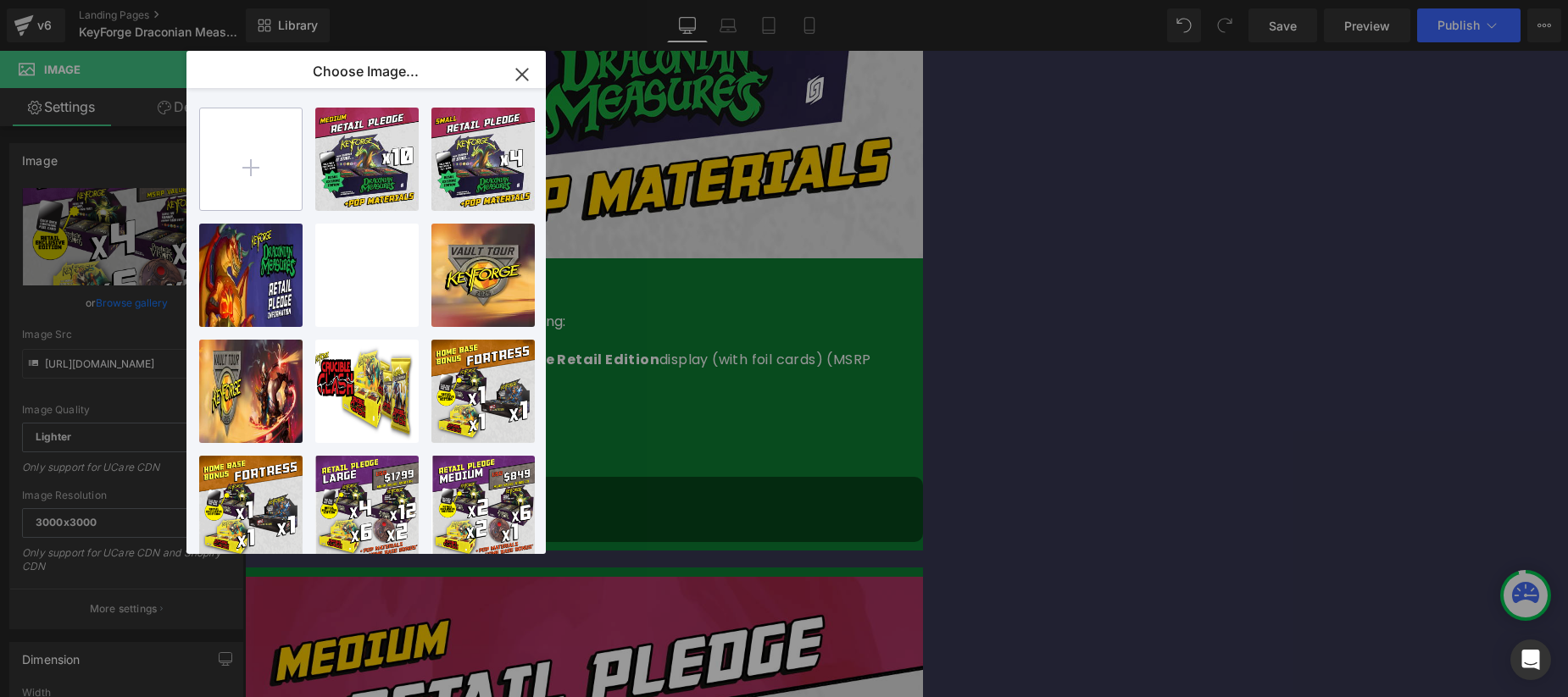
click at [263, 167] on input "file" at bounding box center [251, 159] width 102 height 102
type input "C:\fakepath\KF_DM_Retail_Large.png"
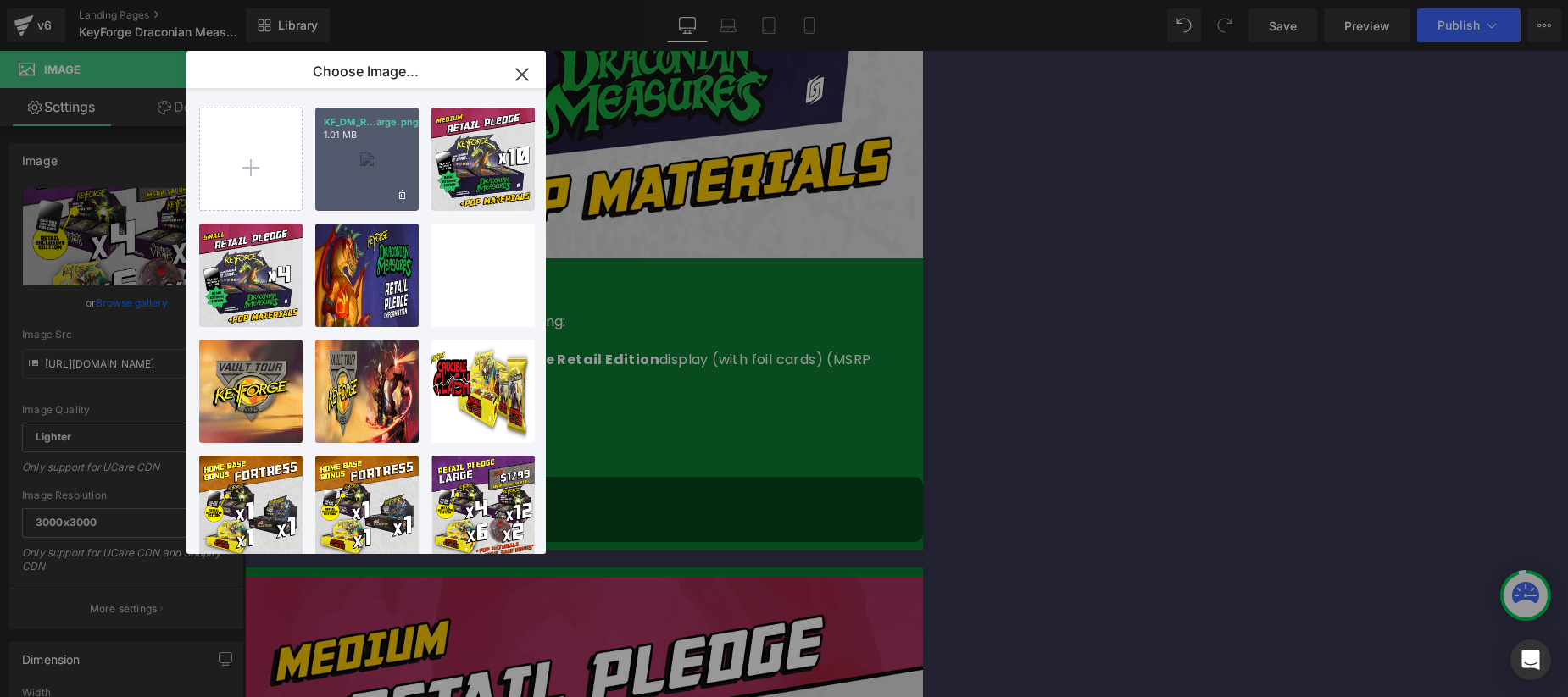
click at [357, 141] on p "1.01 MB" at bounding box center [367, 135] width 87 height 13
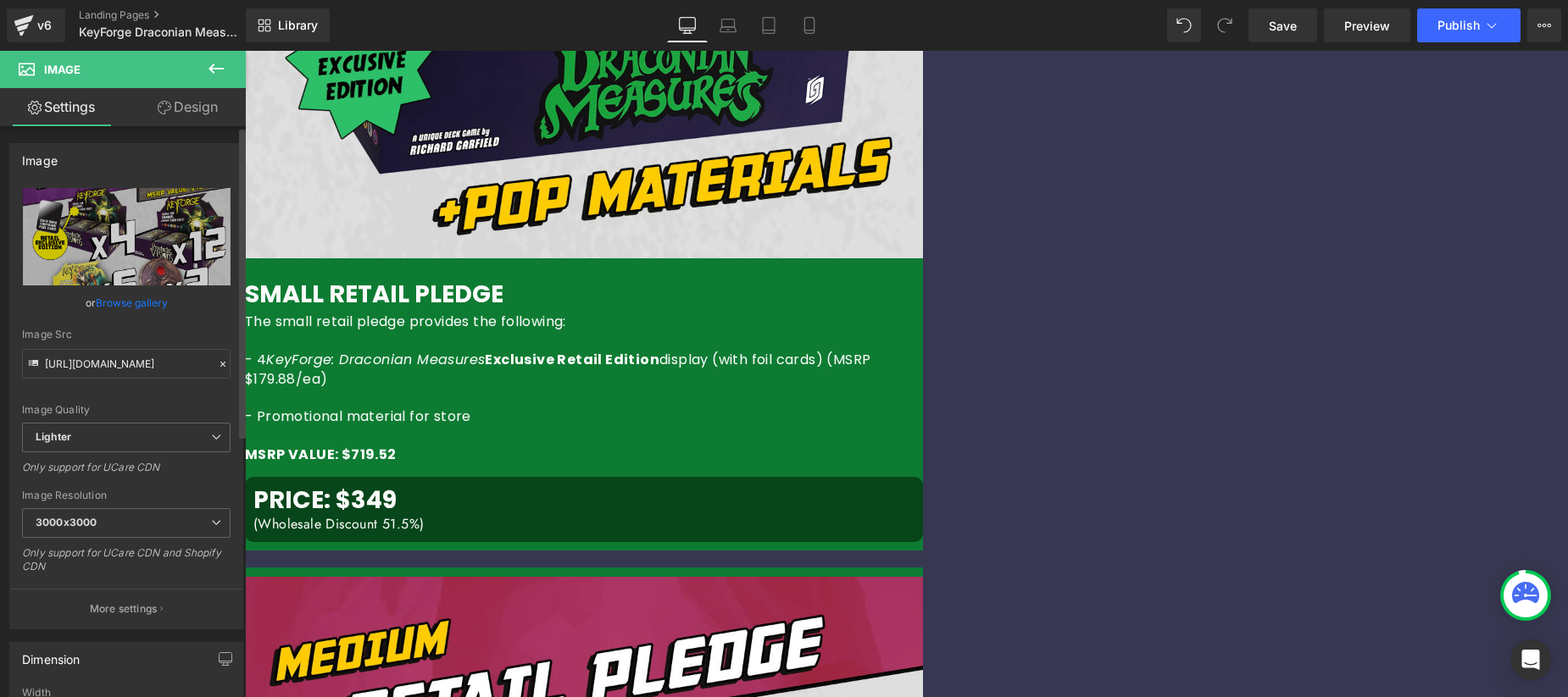
click at [136, 303] on link "Browse gallery" at bounding box center [132, 302] width 72 height 30
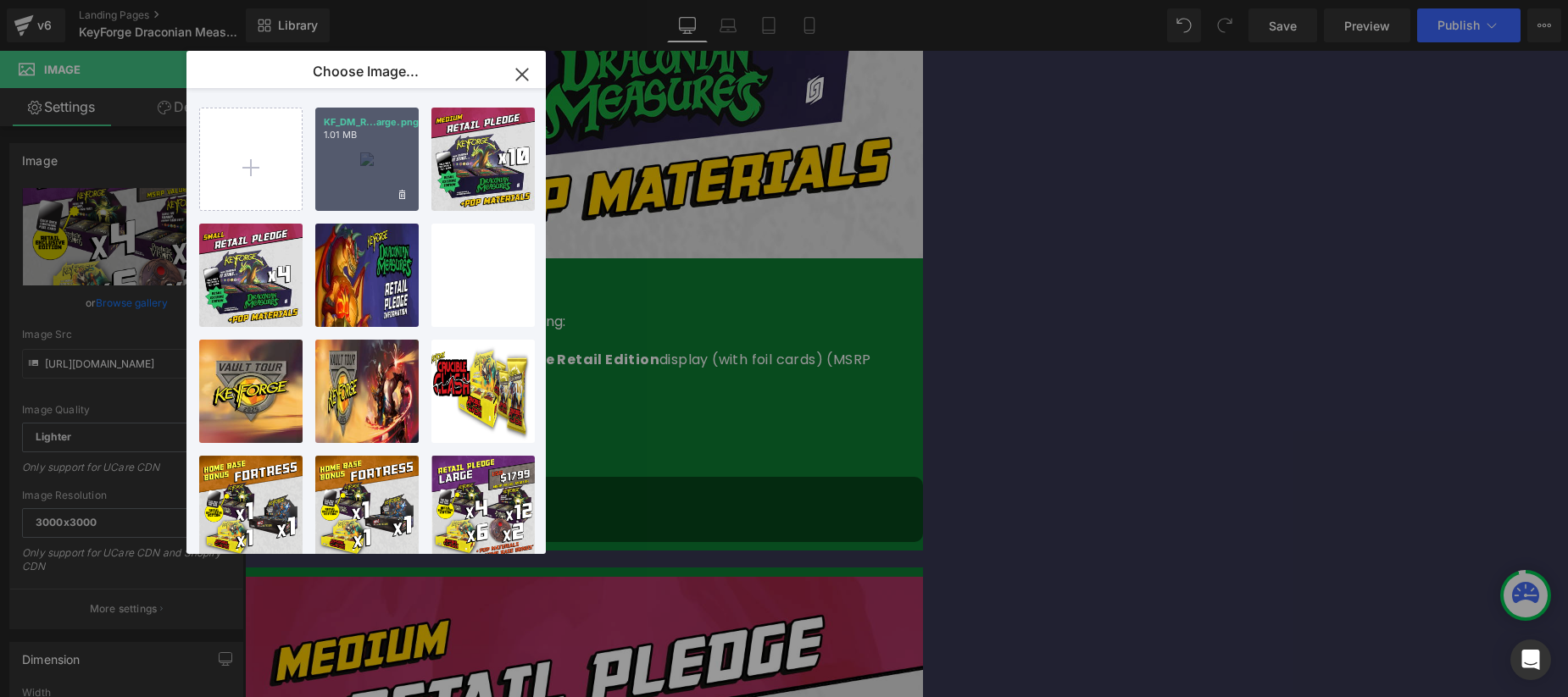
click at [352, 151] on div "KF_DM_R...arge.png 1.01 MB" at bounding box center [367, 159] width 104 height 104
type input "[URL][DOMAIN_NAME]"
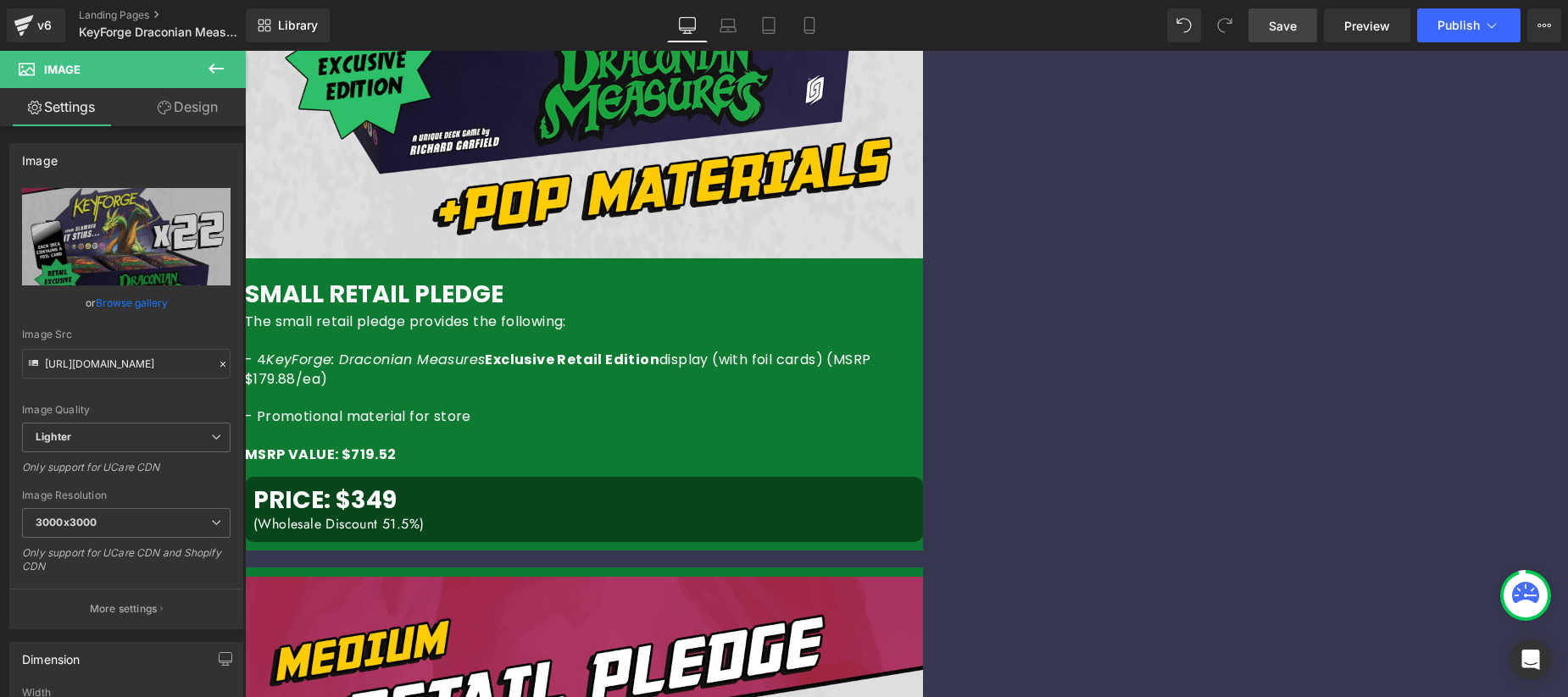
click at [1291, 30] on span "Save" at bounding box center [1283, 26] width 28 height 18
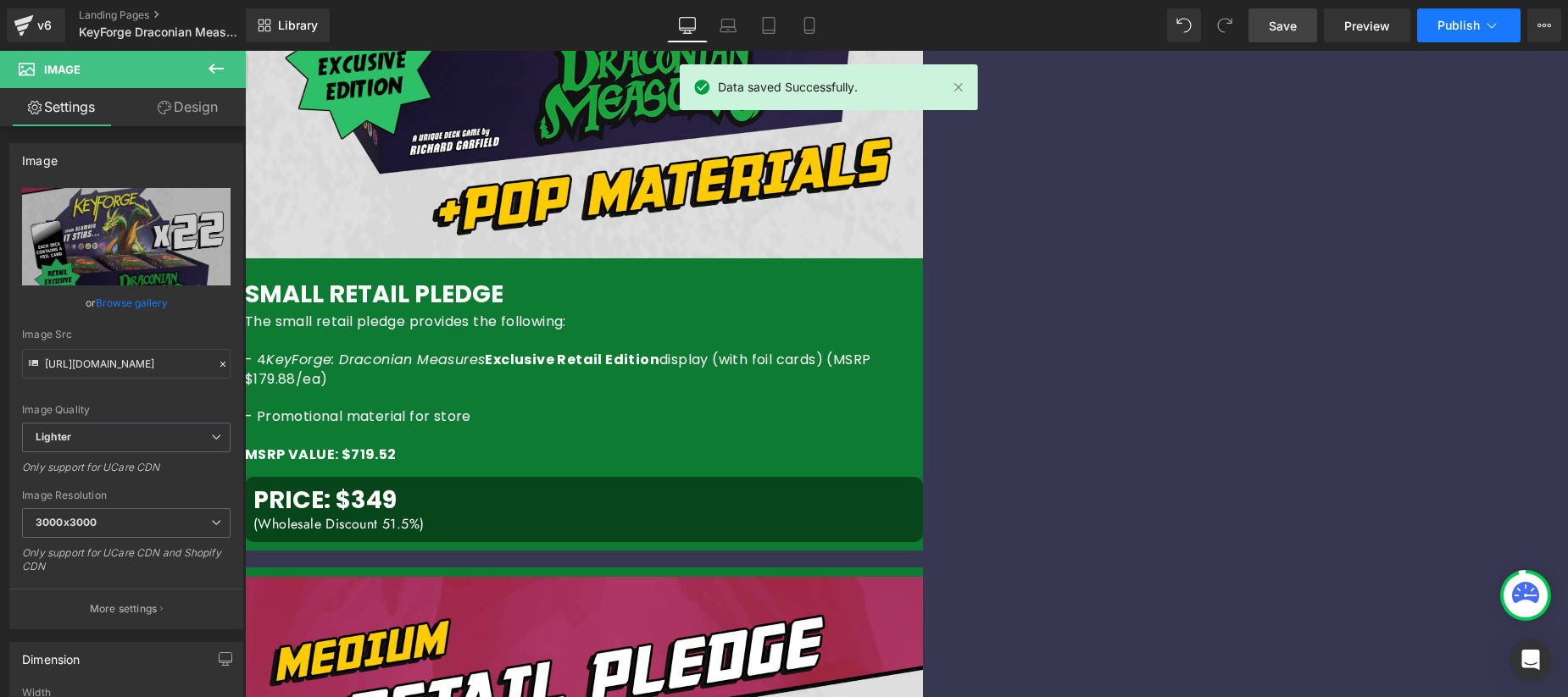
click at [1467, 31] on span "Publish" at bounding box center [1459, 25] width 42 height 14
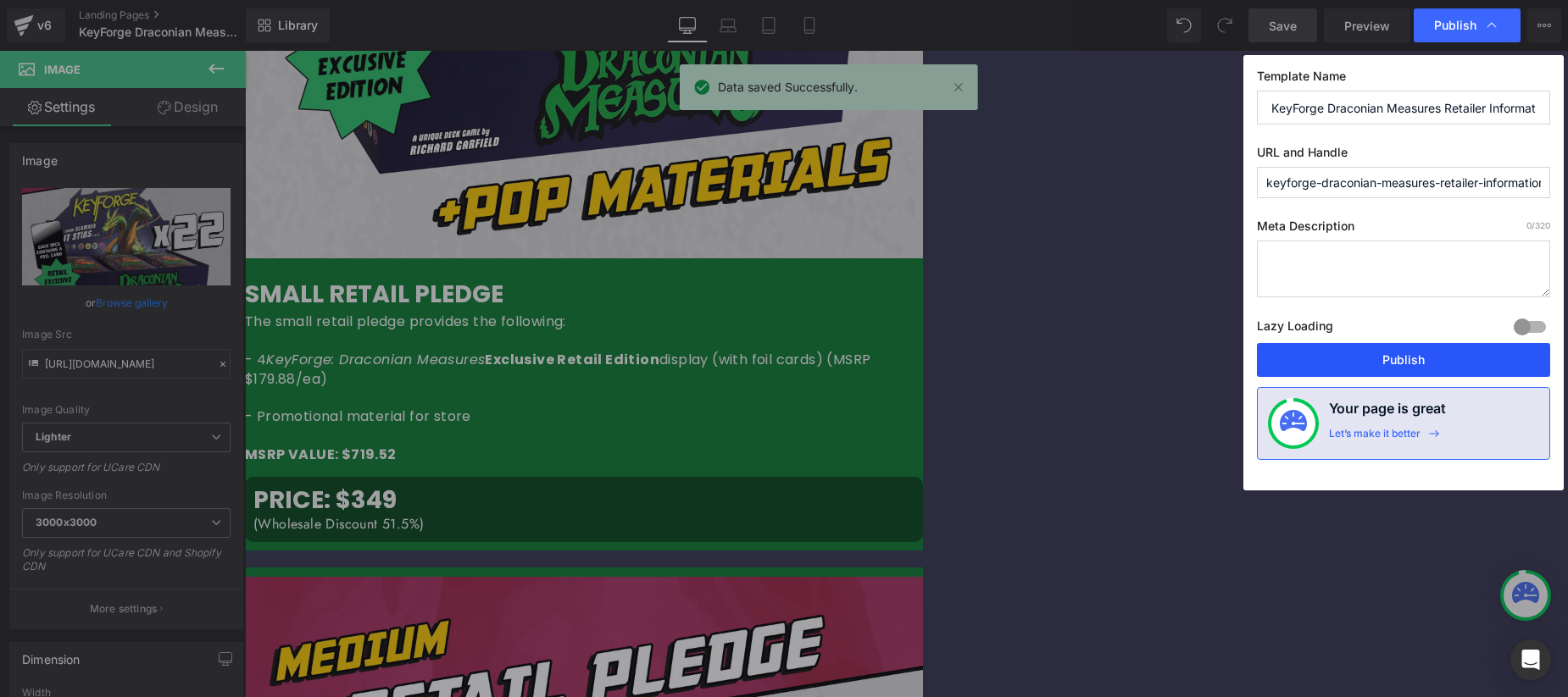
click at [1424, 362] on button "Publish" at bounding box center [1403, 361] width 293 height 34
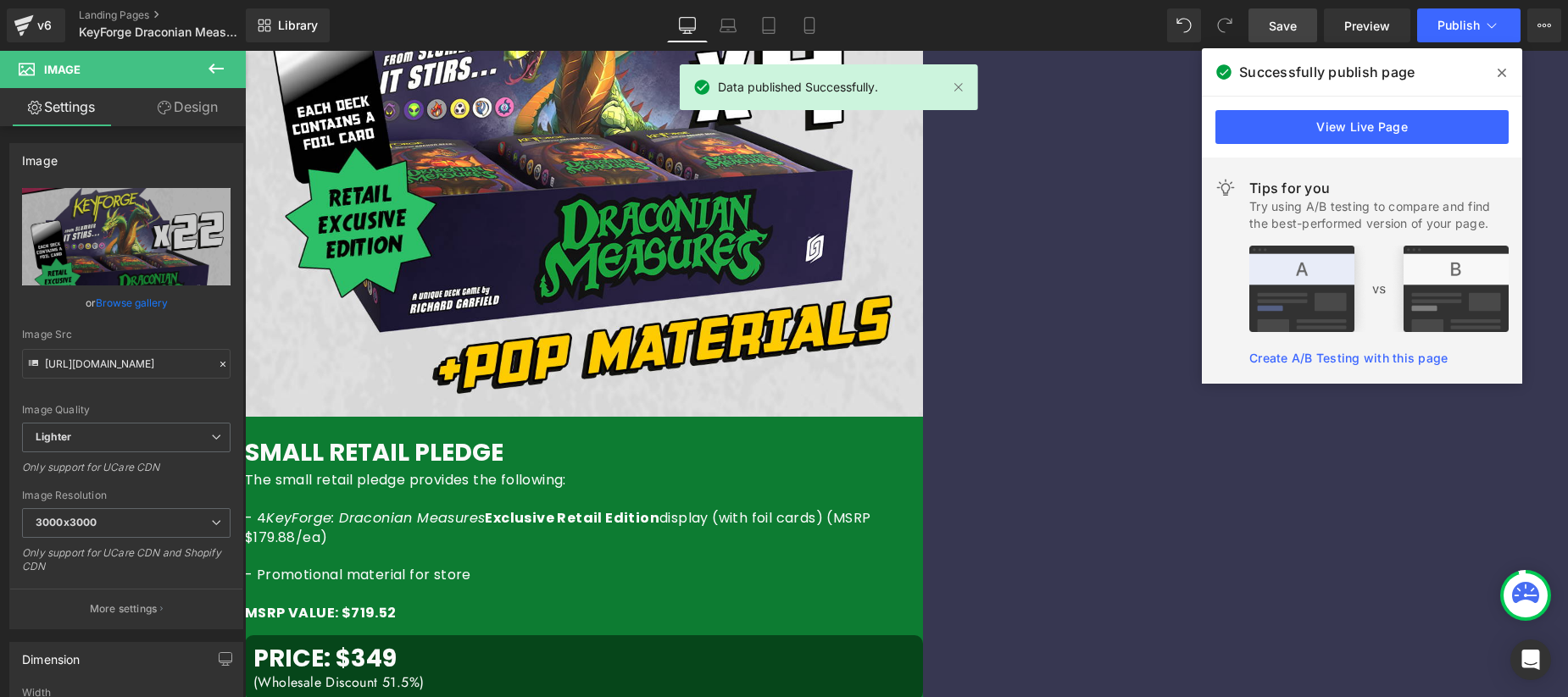
scroll to position [765, 0]
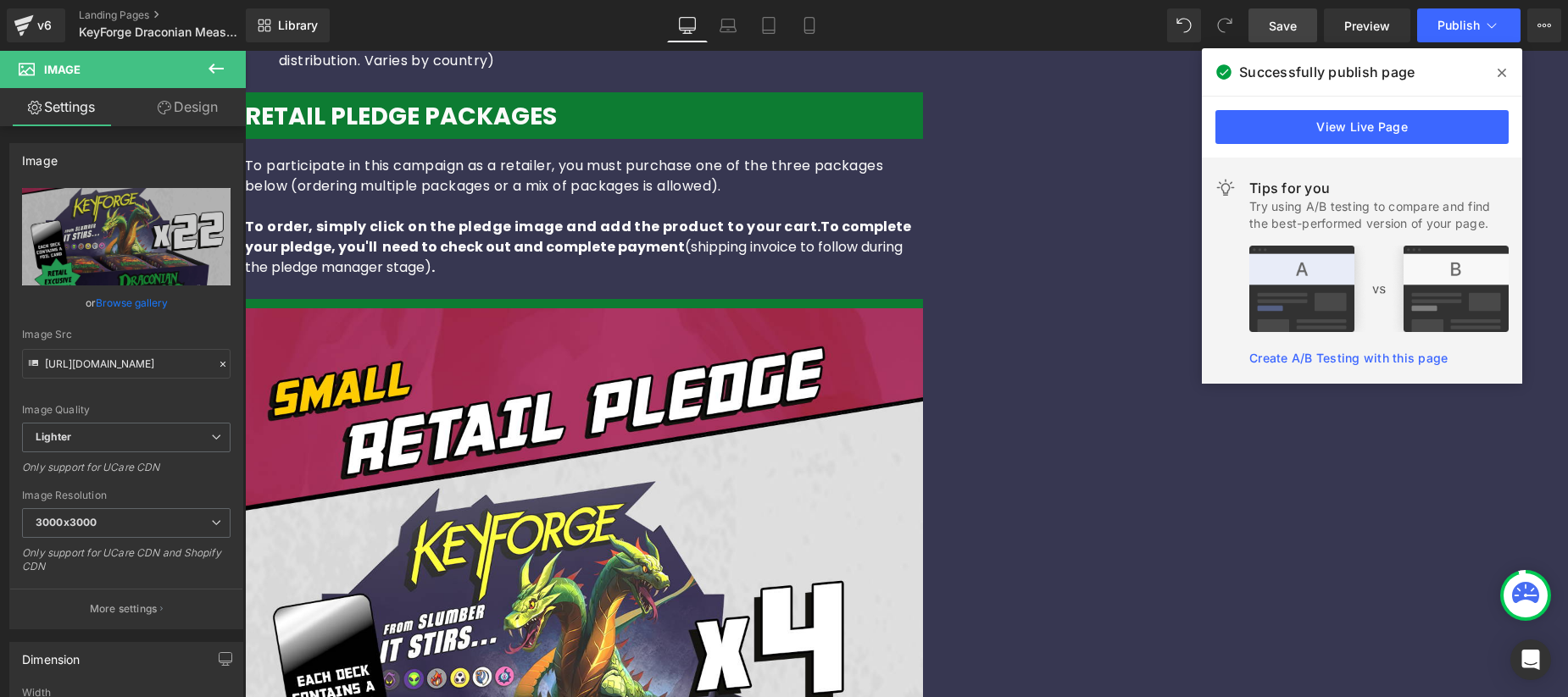
click at [1506, 66] on icon at bounding box center [1501, 72] width 8 height 14
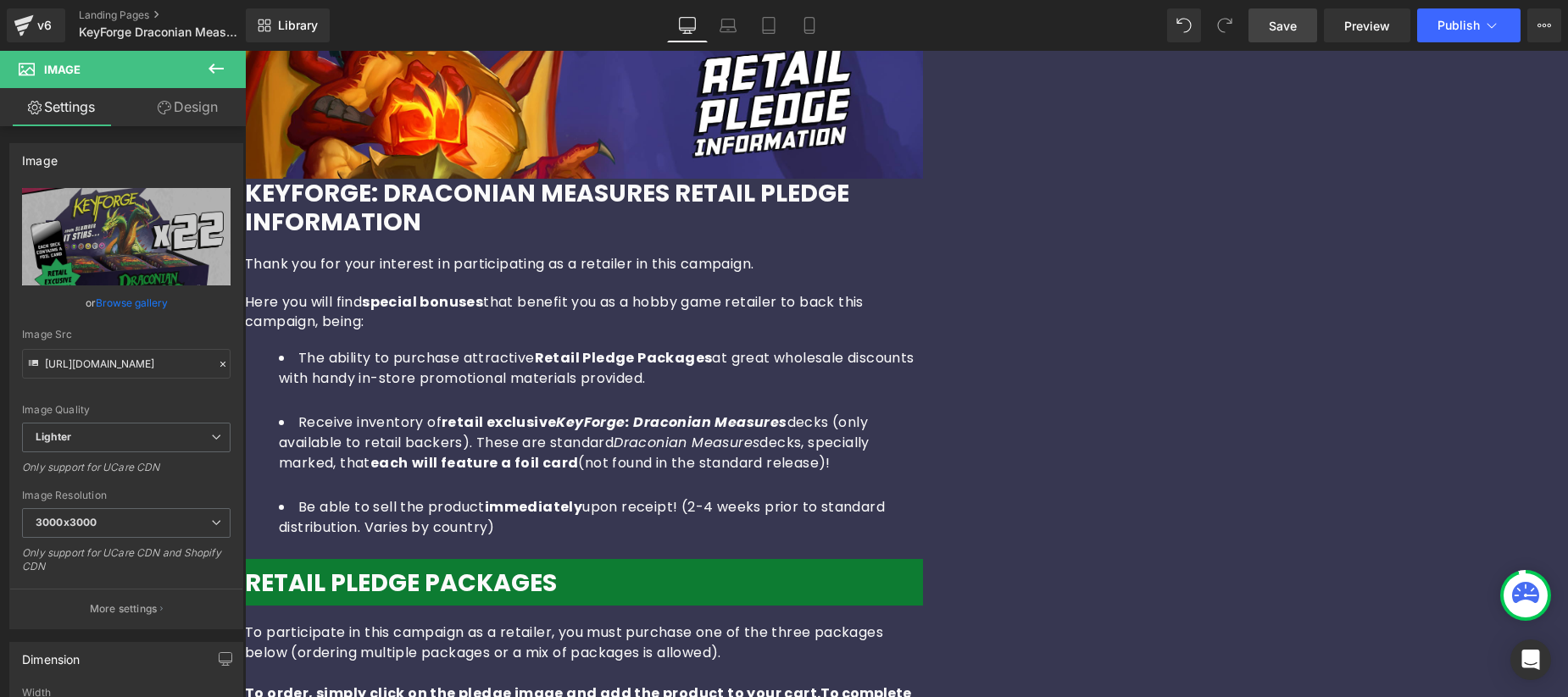
scroll to position [204, 0]
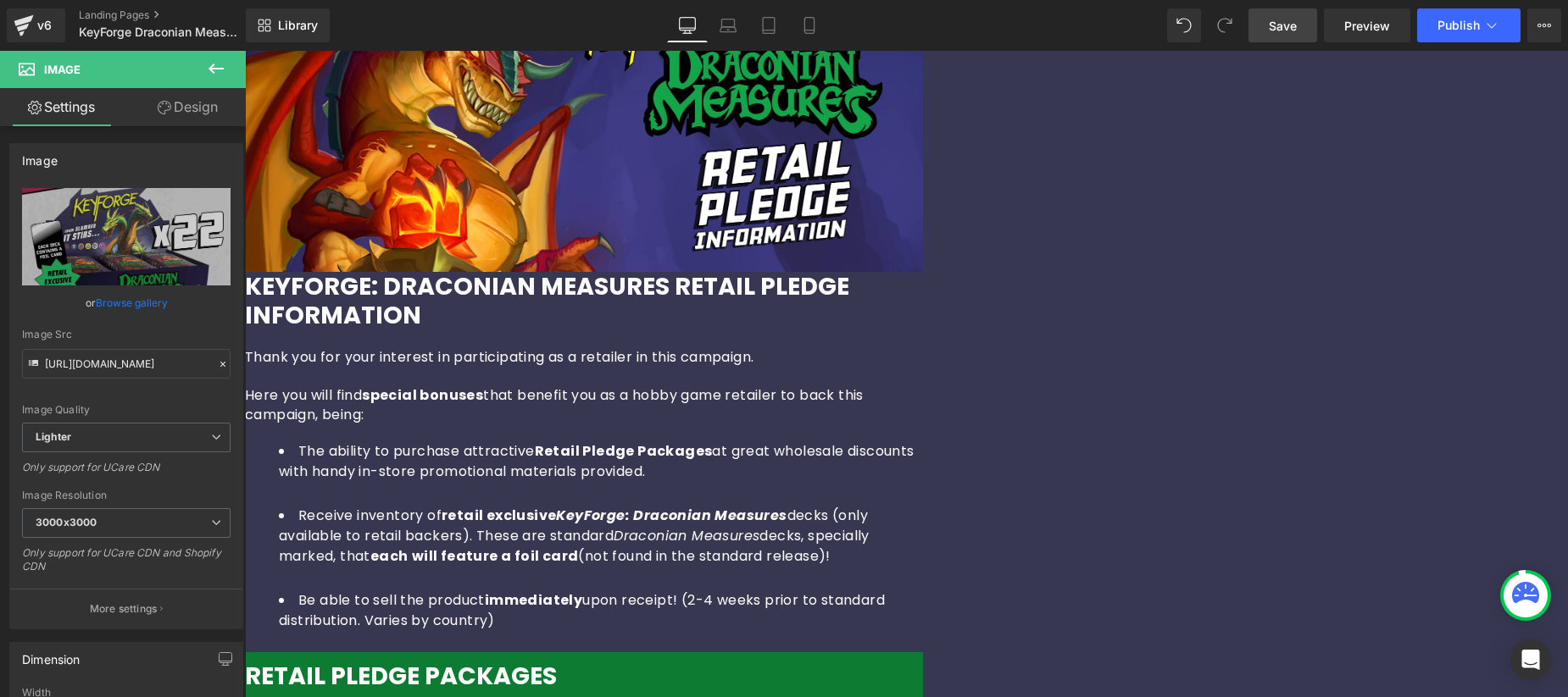
click at [1292, 35] on link "Save" at bounding box center [1283, 25] width 69 height 34
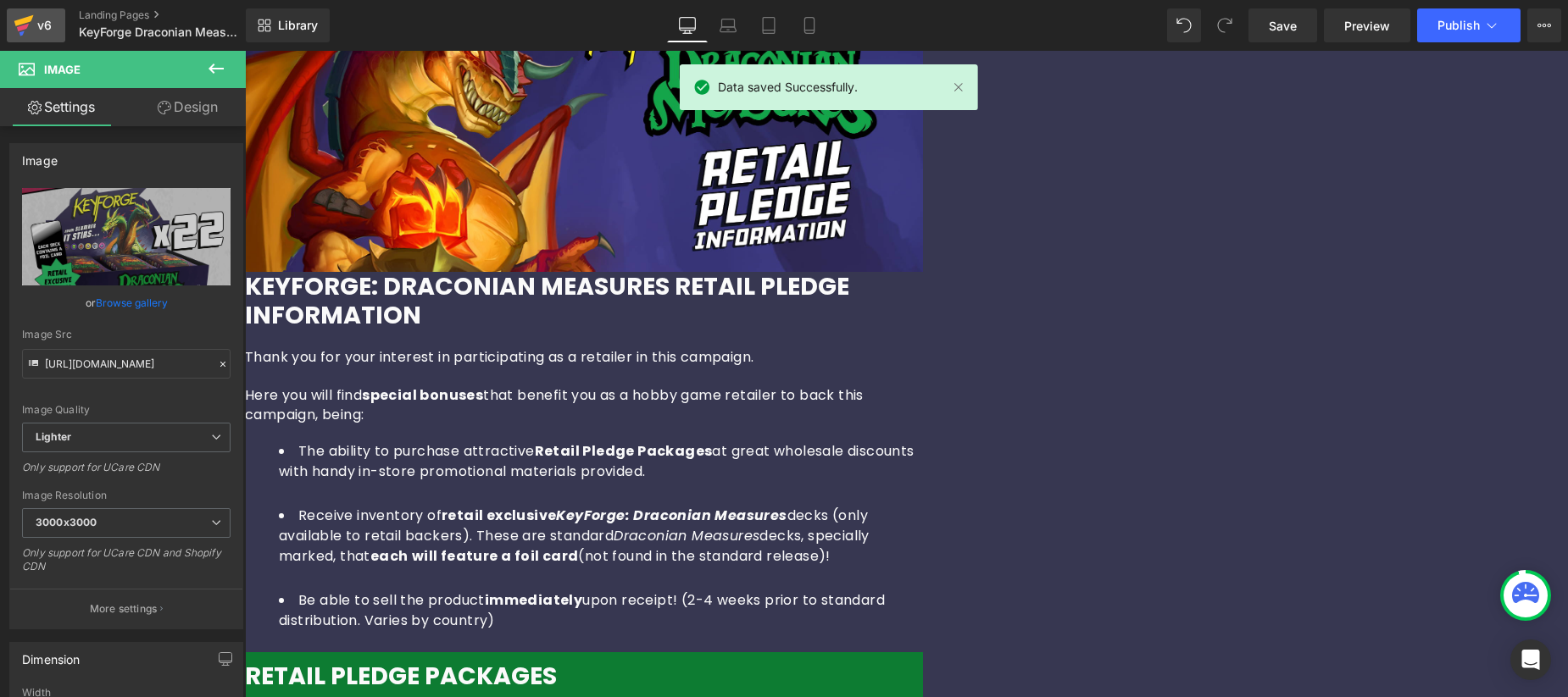
click at [60, 21] on link "v6" at bounding box center [36, 25] width 59 height 34
